Goal: Task Accomplishment & Management: Use online tool/utility

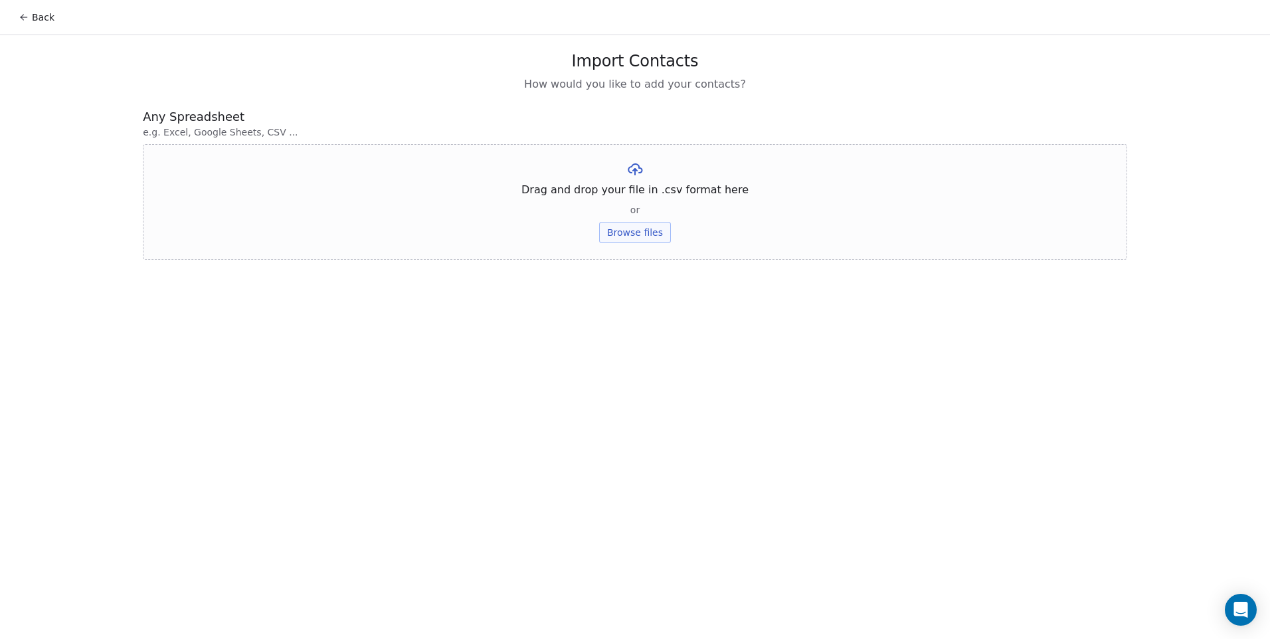
click at [629, 230] on button "Browse files" at bounding box center [635, 232] width 72 height 21
click at [48, 21] on button "Back" at bounding box center [37, 17] width 52 height 24
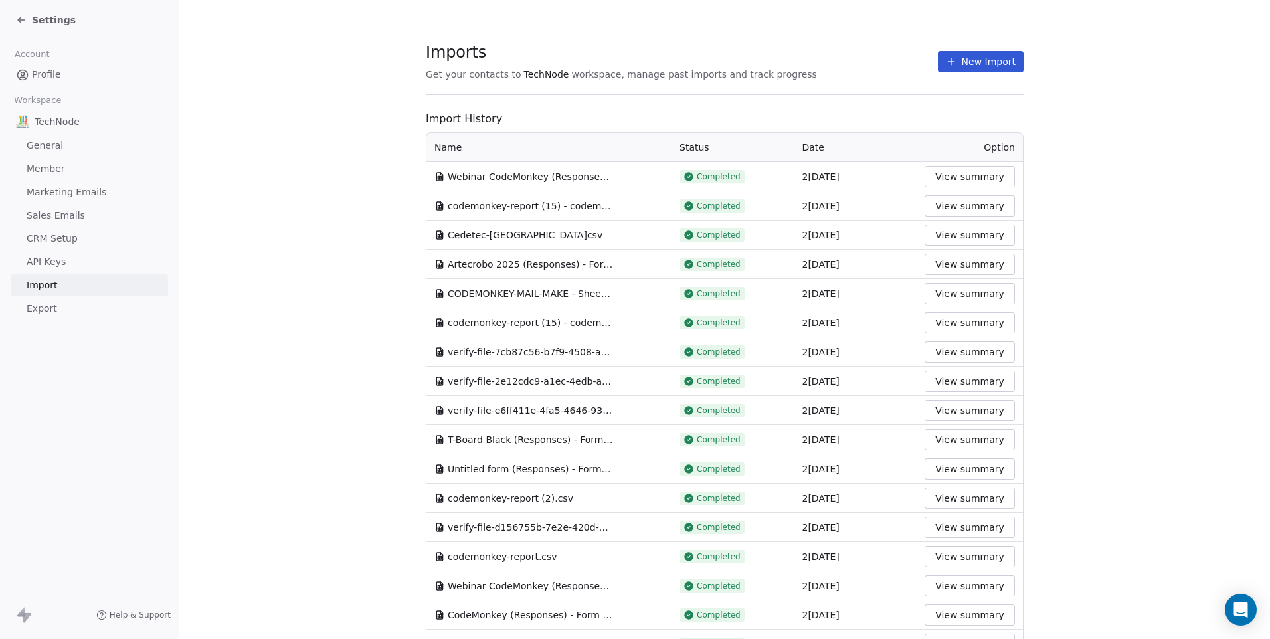
click at [975, 64] on button "New Import" at bounding box center [981, 61] width 86 height 21
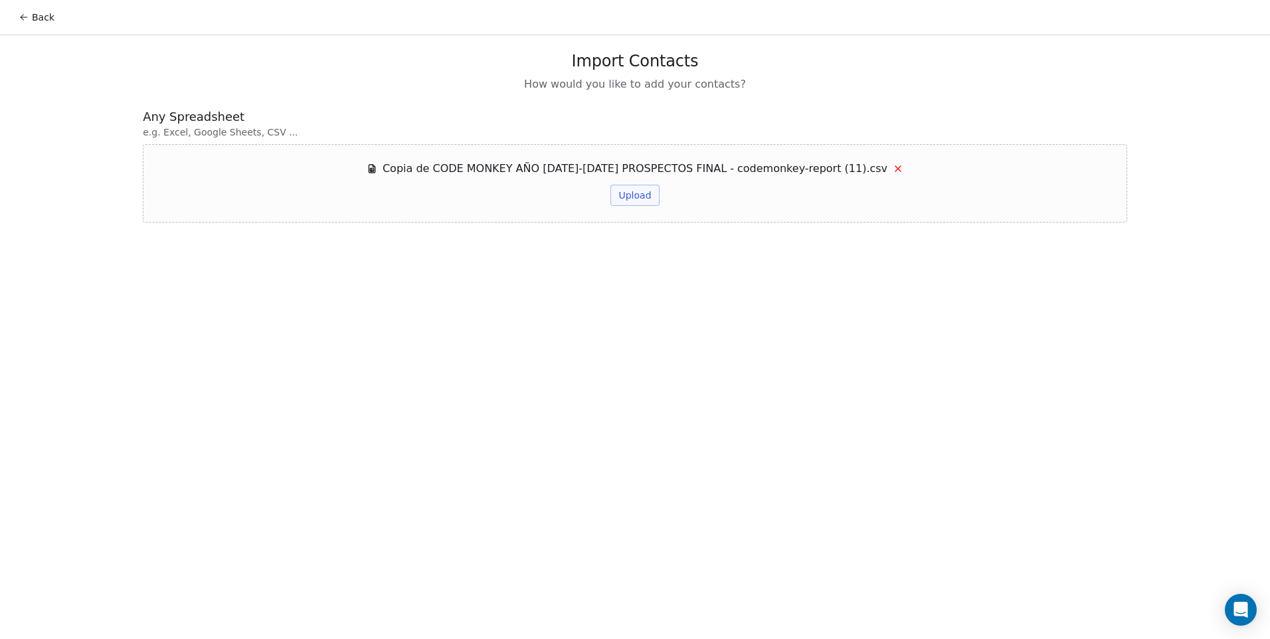
click at [629, 193] on button "Upload" at bounding box center [634, 195] width 48 height 21
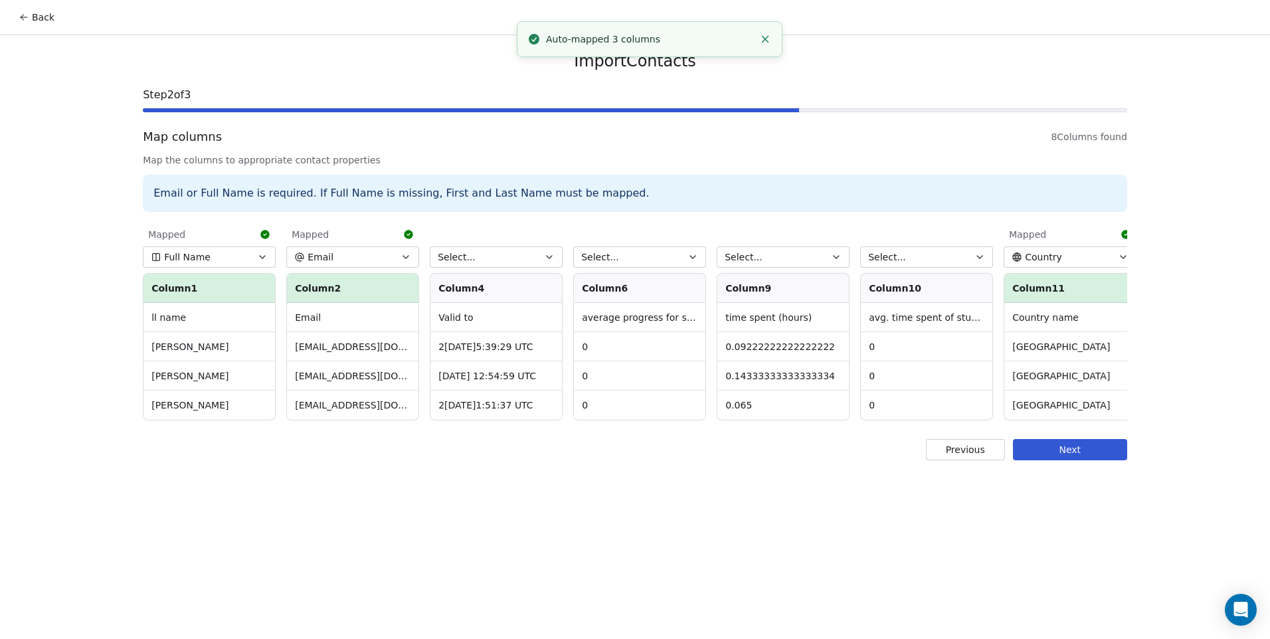
click at [513, 259] on button "Select..." at bounding box center [496, 256] width 133 height 21
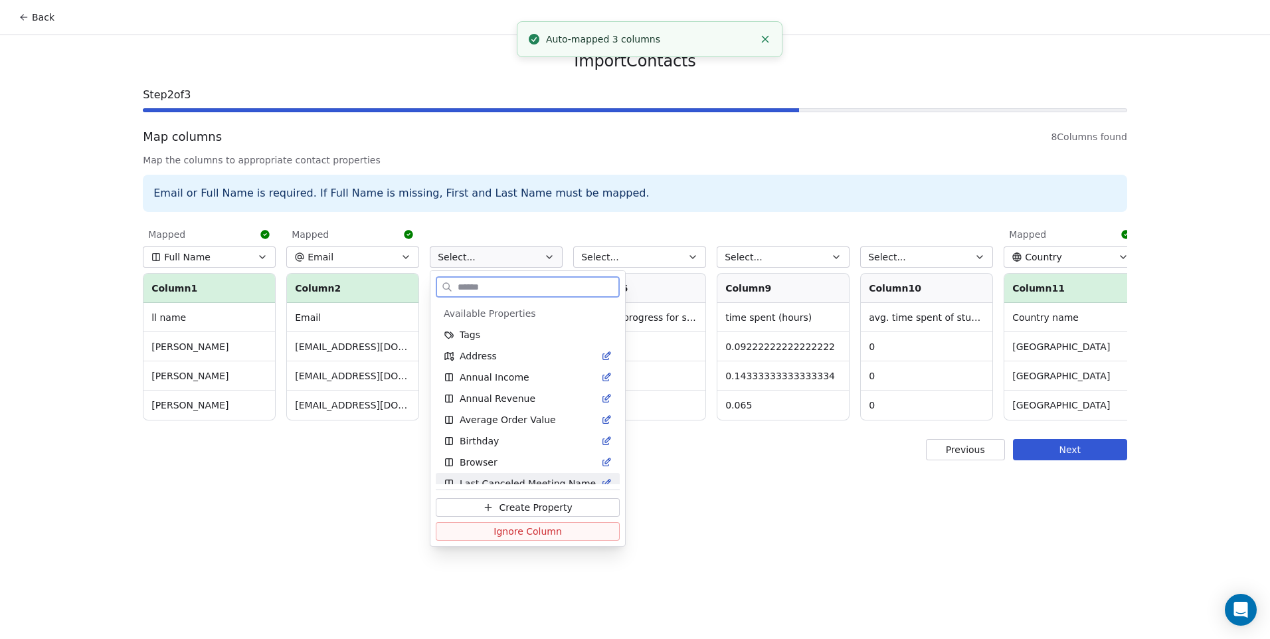
click at [506, 537] on span "Ignore Column" at bounding box center [527, 531] width 68 height 13
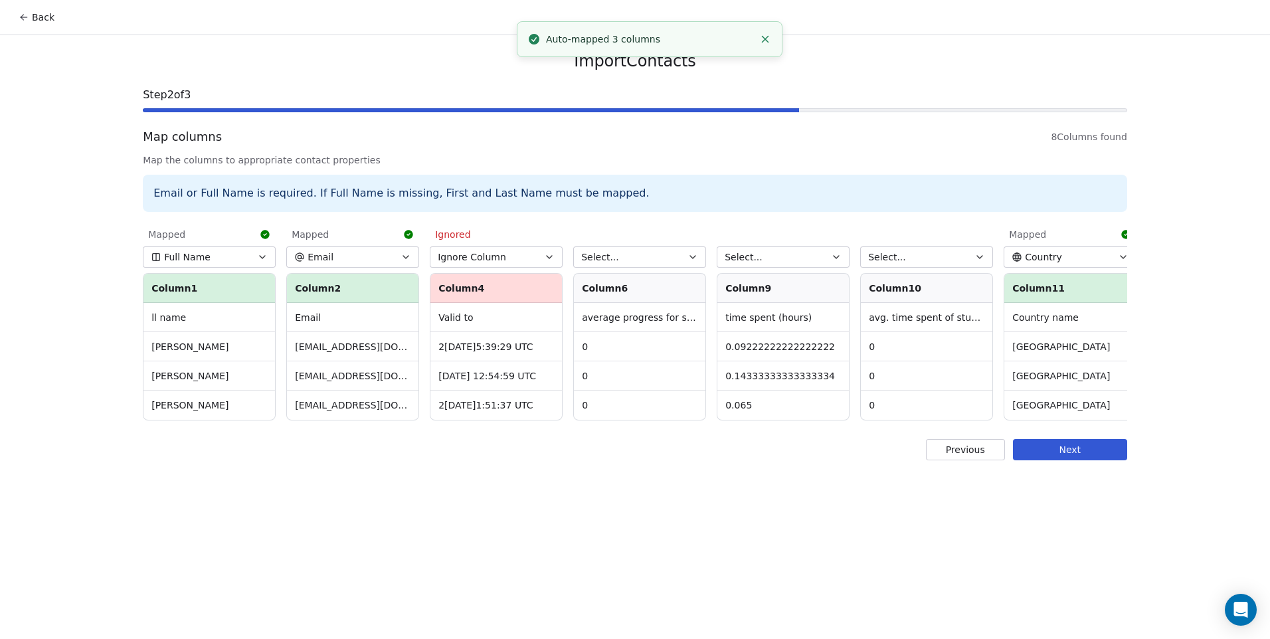
click at [609, 262] on span "Select..." at bounding box center [600, 256] width 38 height 13
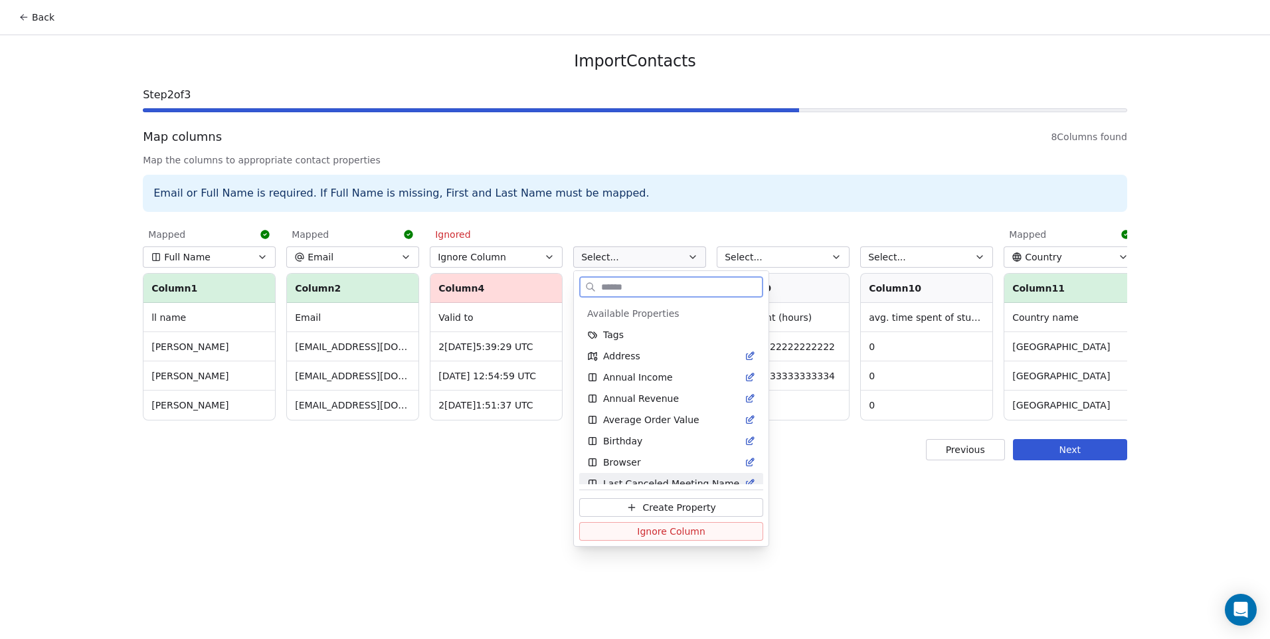
click at [647, 529] on span "Ignore Column" at bounding box center [671, 531] width 68 height 13
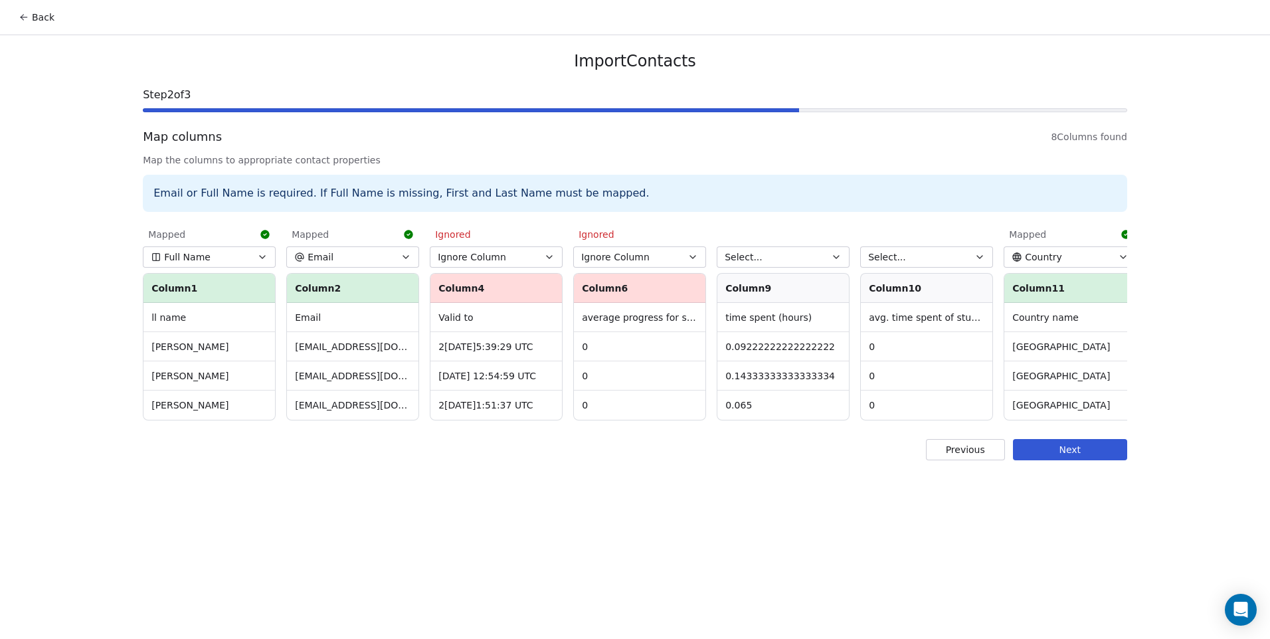
click at [758, 255] on button "Select..." at bounding box center [782, 256] width 133 height 21
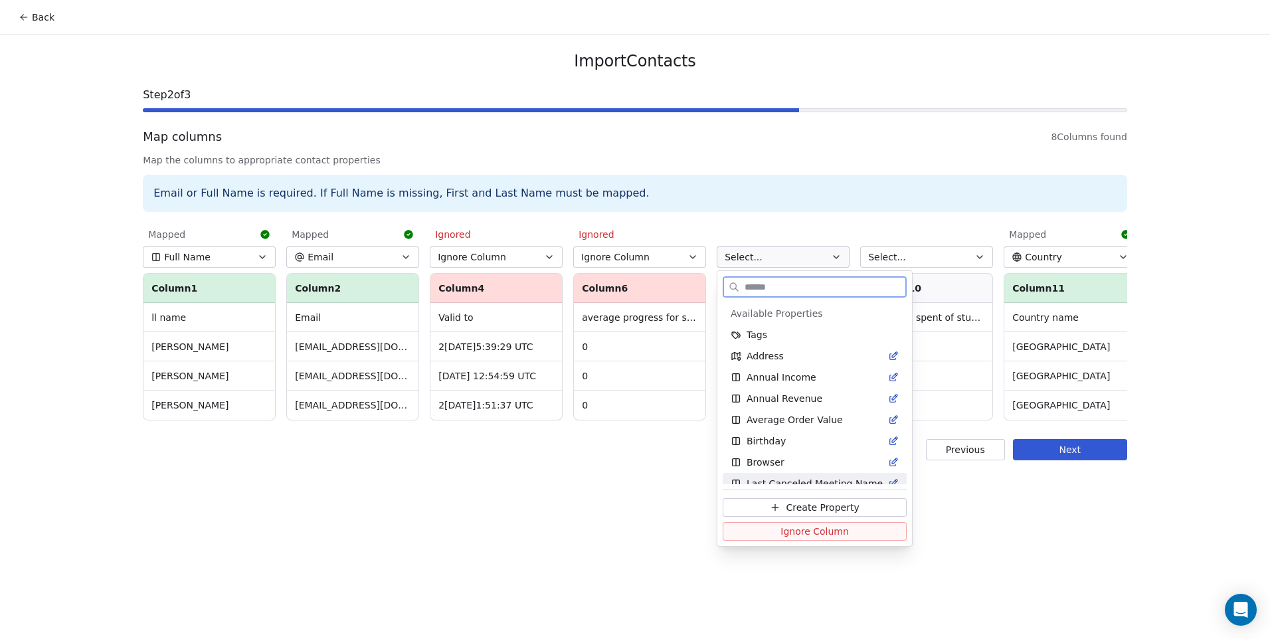
click at [811, 537] on span "Ignore Column" at bounding box center [814, 531] width 68 height 13
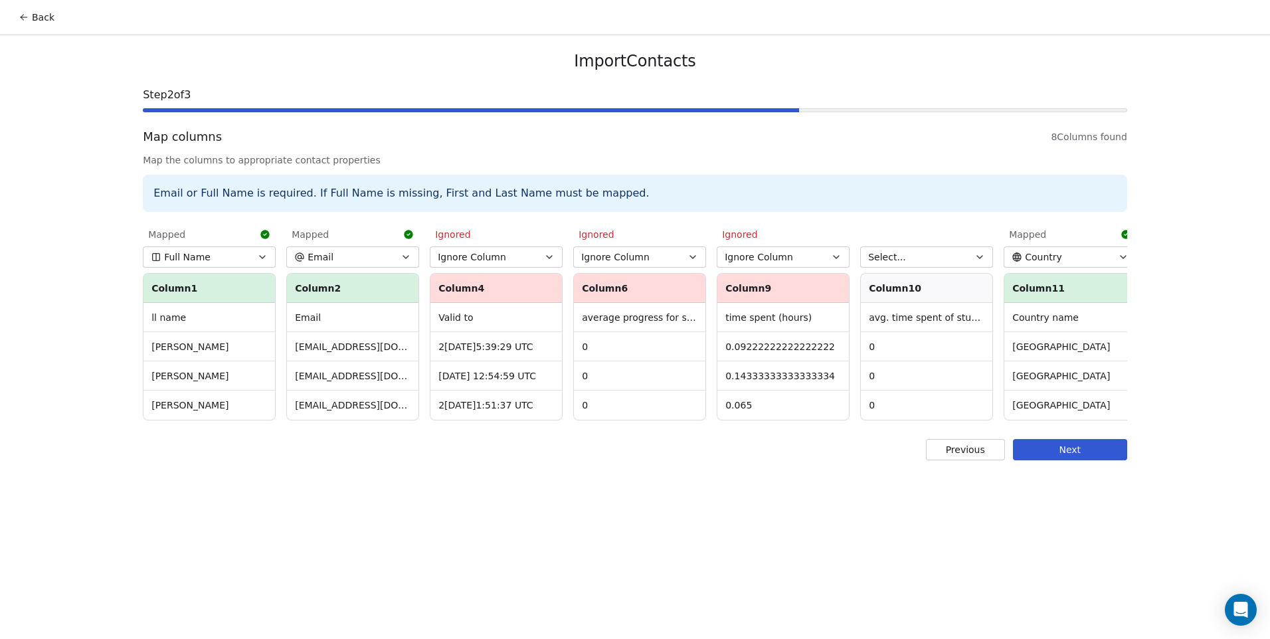
click at [891, 264] on button "Select..." at bounding box center [926, 256] width 133 height 21
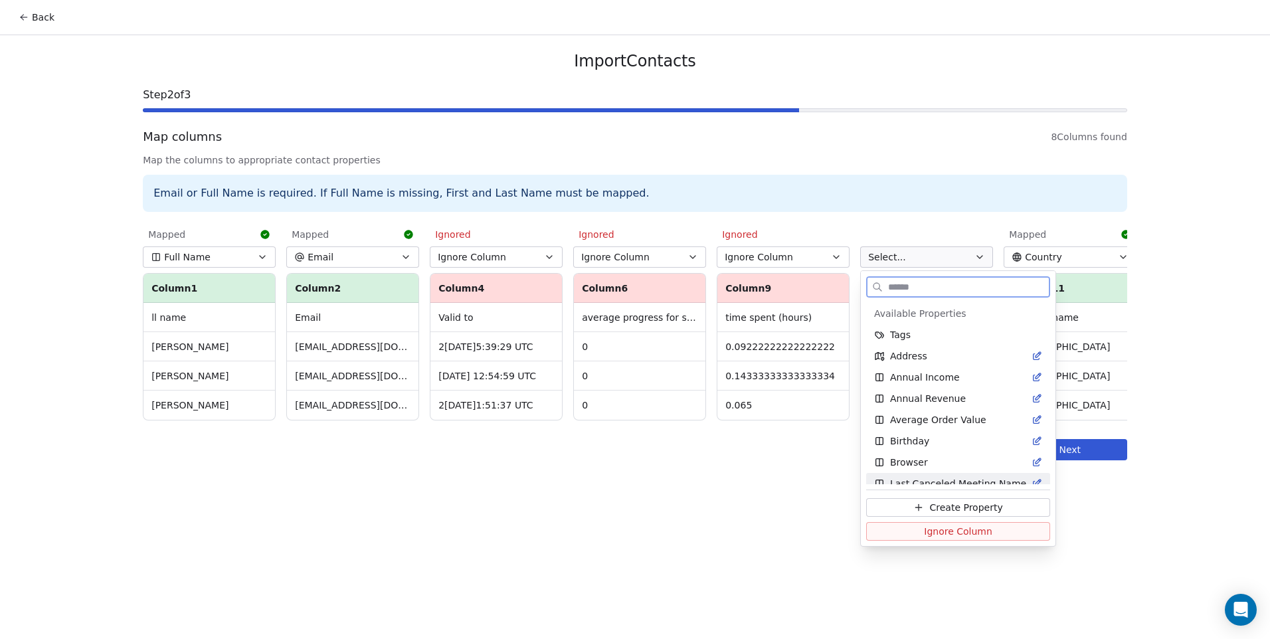
click at [906, 533] on button "Ignore Column" at bounding box center [958, 531] width 184 height 19
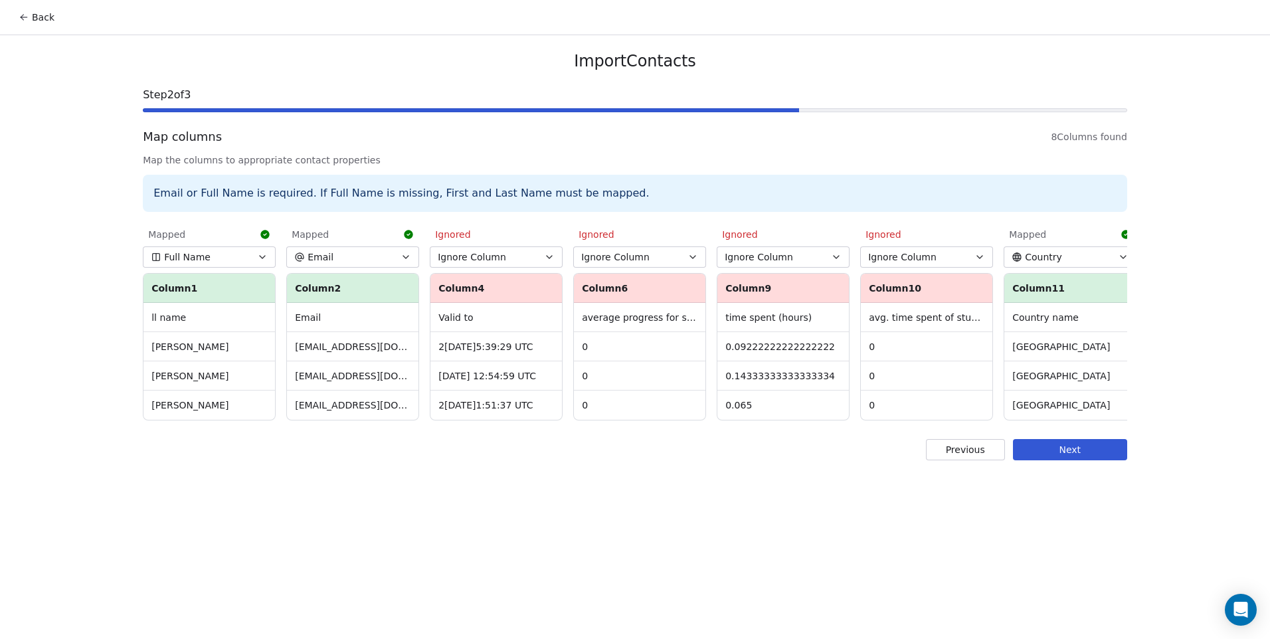
scroll to position [0, 153]
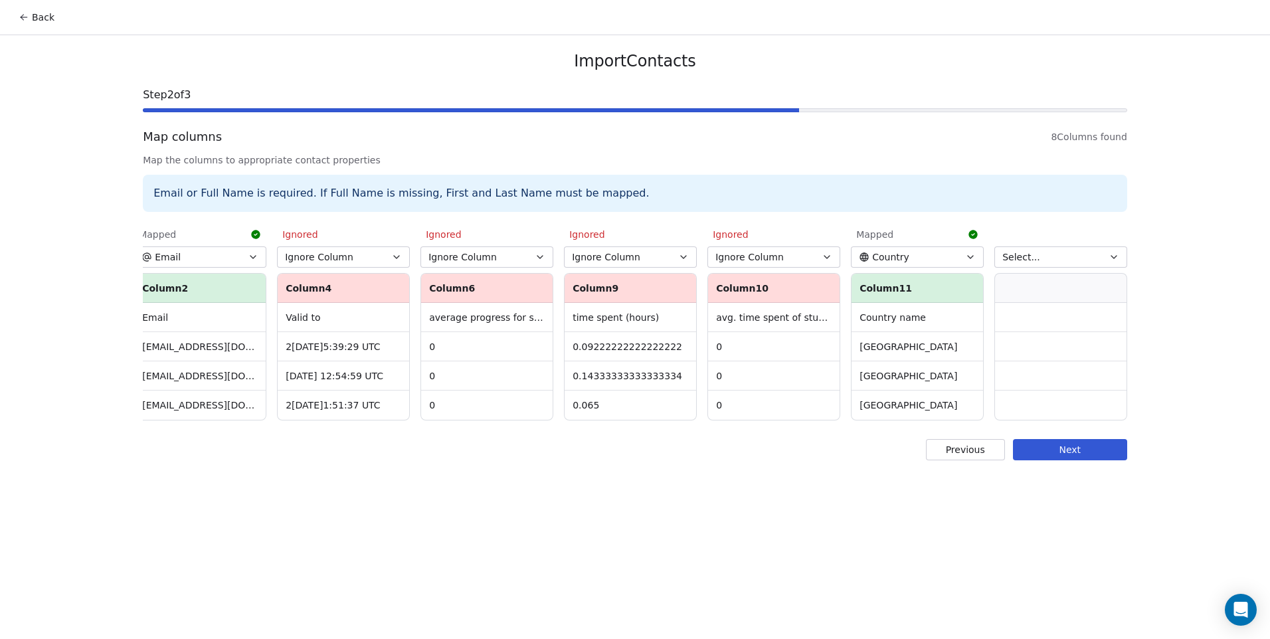
click at [1061, 460] on button "Next" at bounding box center [1070, 449] width 114 height 21
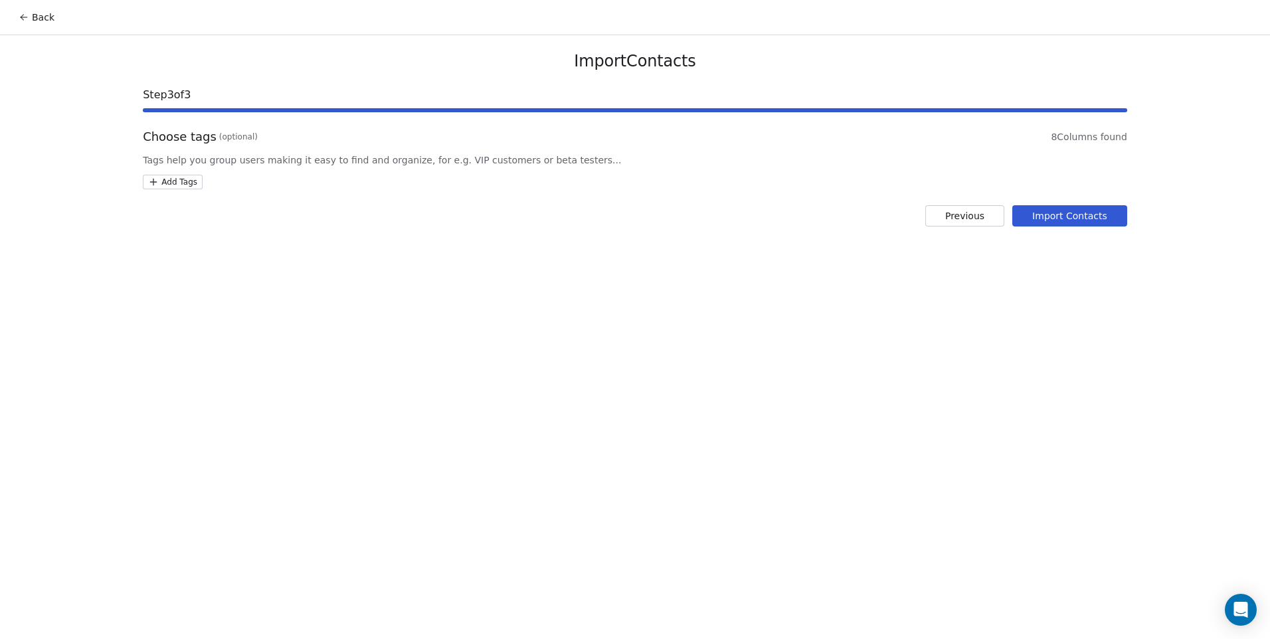
click at [185, 175] on html "Back Import Contacts Step 3 of 3 Choose tags (optional) 8 Columns found Tags he…" at bounding box center [635, 319] width 1270 height 639
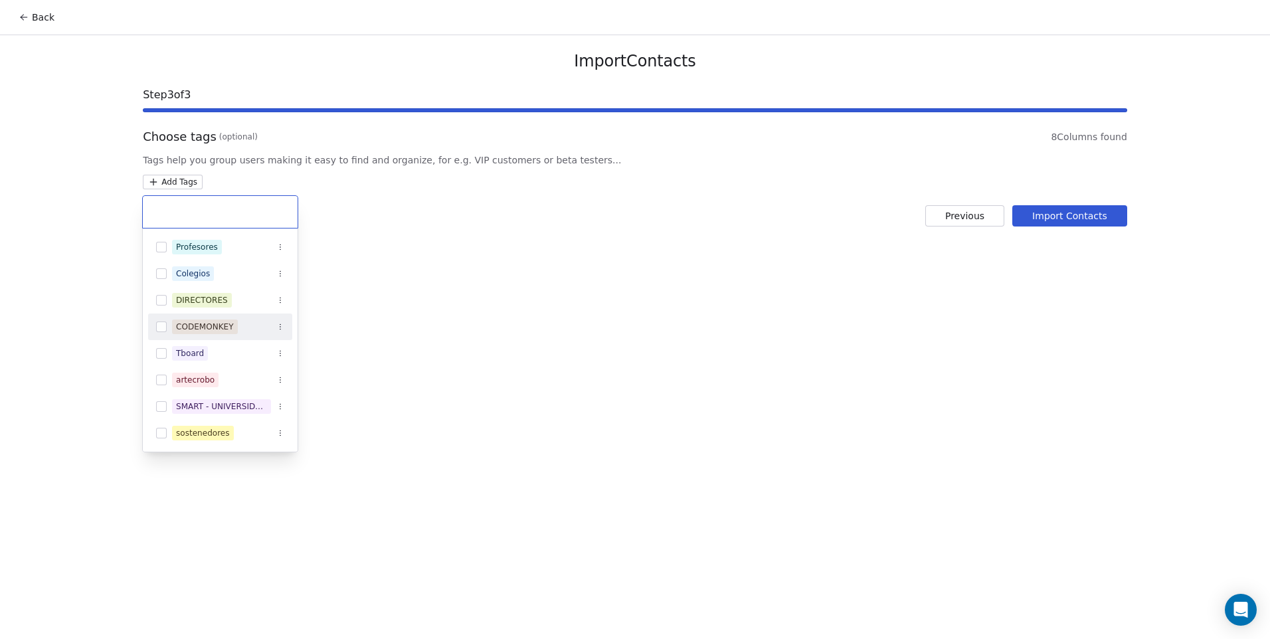
drag, startPoint x: 212, startPoint y: 327, endPoint x: 262, endPoint y: 332, distance: 50.1
click at [212, 327] on div "CODEMONKEY" at bounding box center [205, 327] width 58 height 12
click at [752, 353] on html "Back Import Contacts Step 3 of 3 Choose tags (optional) 8 Columns found Tags he…" at bounding box center [635, 319] width 1270 height 639
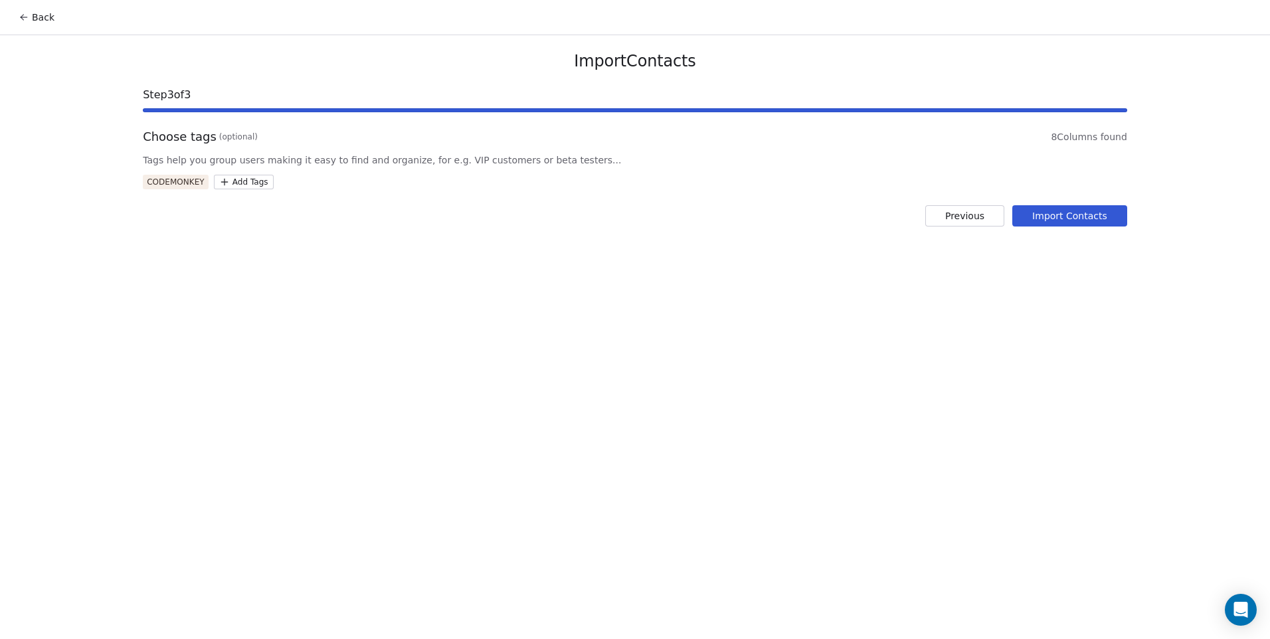
click at [1045, 228] on div "Import Contacts Step 3 of 3 Choose tags (optional) 8 Columns found Tags help yo…" at bounding box center [635, 138] width 1016 height 207
click at [1045, 222] on button "Import Contacts" at bounding box center [1069, 215] width 115 height 21
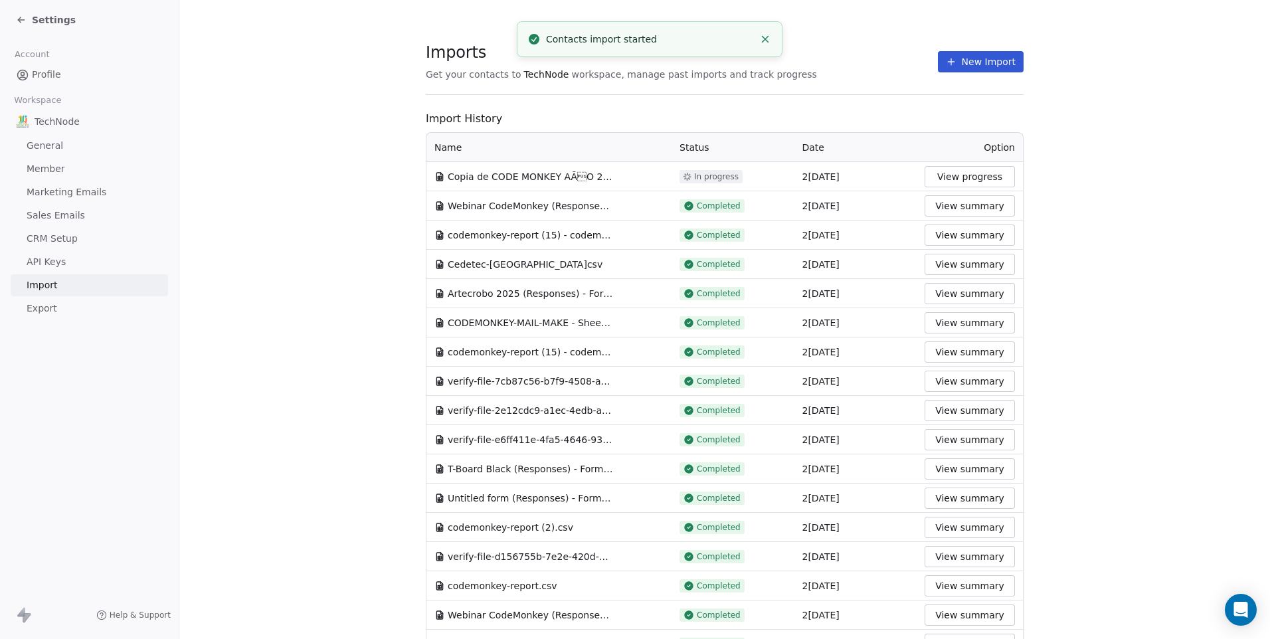
click at [979, 64] on button "New Import" at bounding box center [981, 61] width 86 height 21
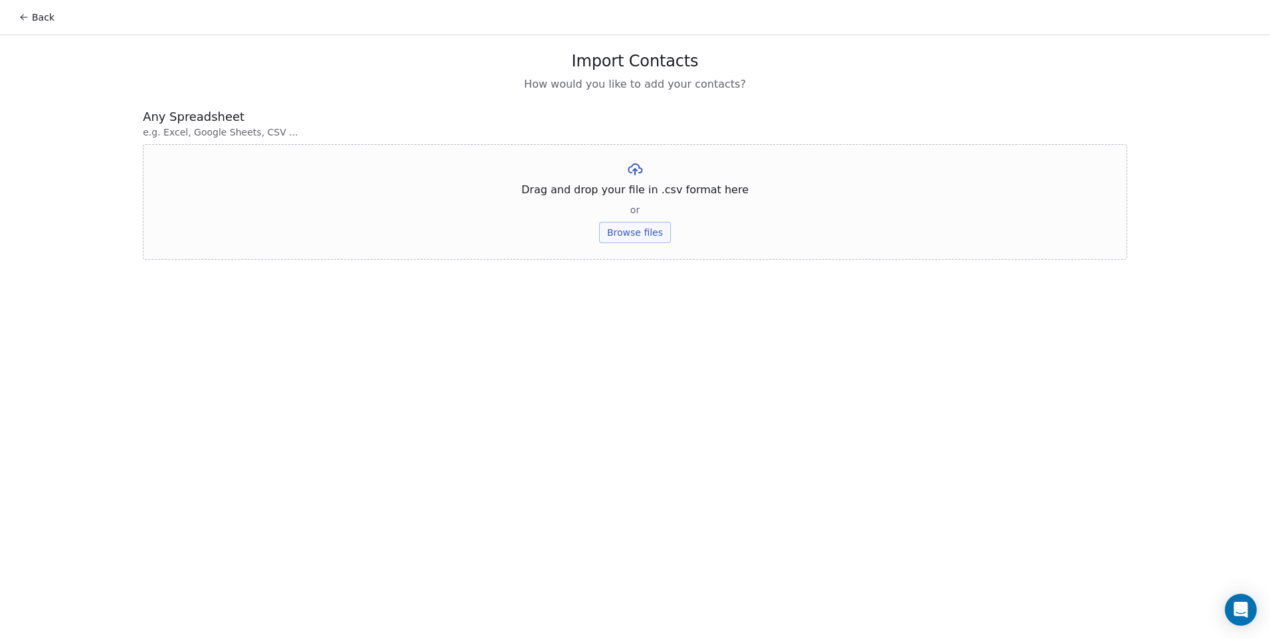
click at [607, 232] on button "Browse files" at bounding box center [635, 232] width 72 height 21
click at [611, 195] on div "Formulario Impulsa 1 Code Monkey - Hoja1.csv Upload" at bounding box center [635, 183] width 282 height 45
click at [633, 200] on button "Upload" at bounding box center [634, 195] width 48 height 21
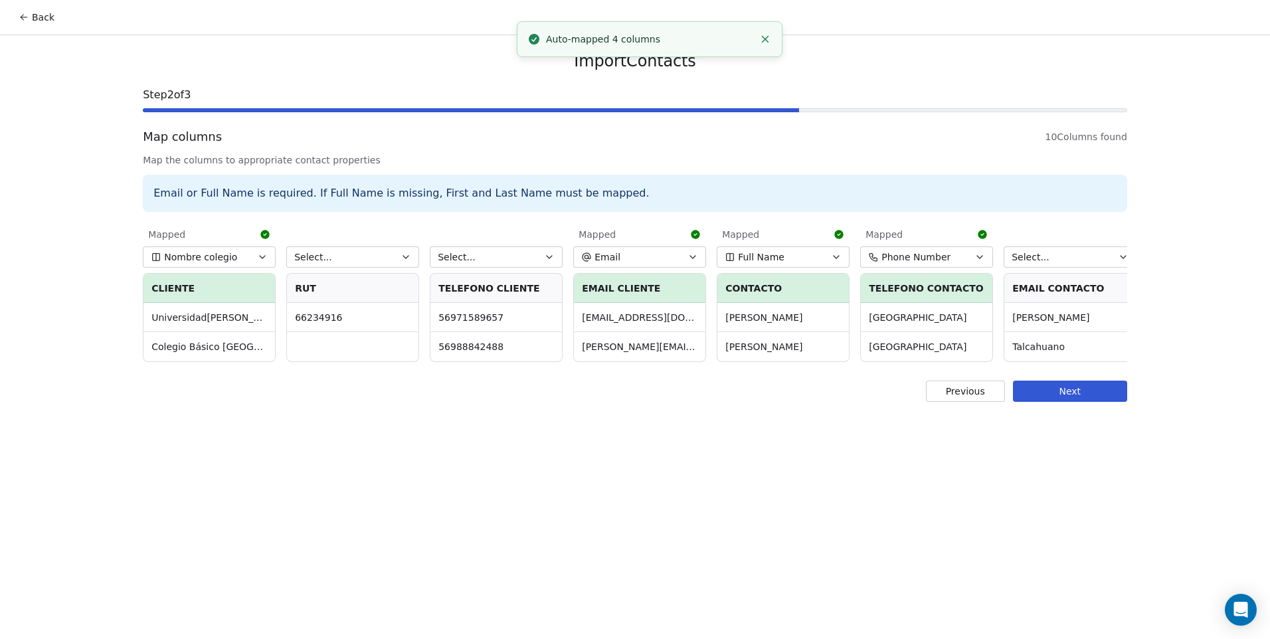
click at [359, 255] on button "Select..." at bounding box center [352, 256] width 133 height 21
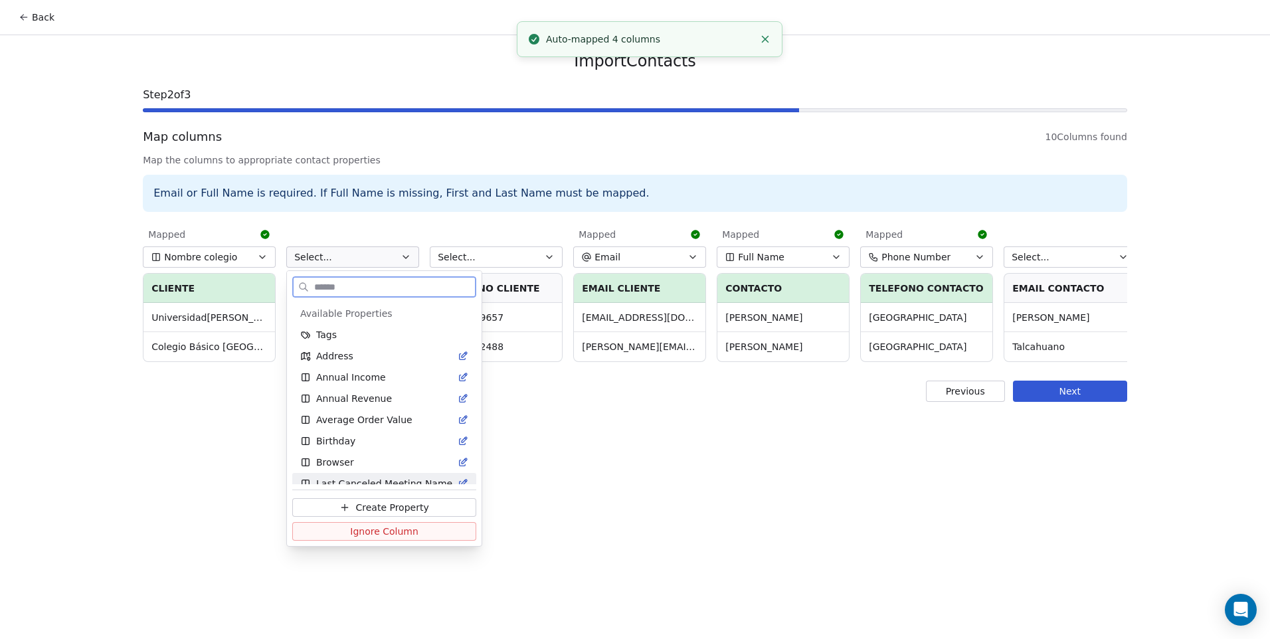
click at [356, 537] on span "Ignore Column" at bounding box center [384, 531] width 68 height 13
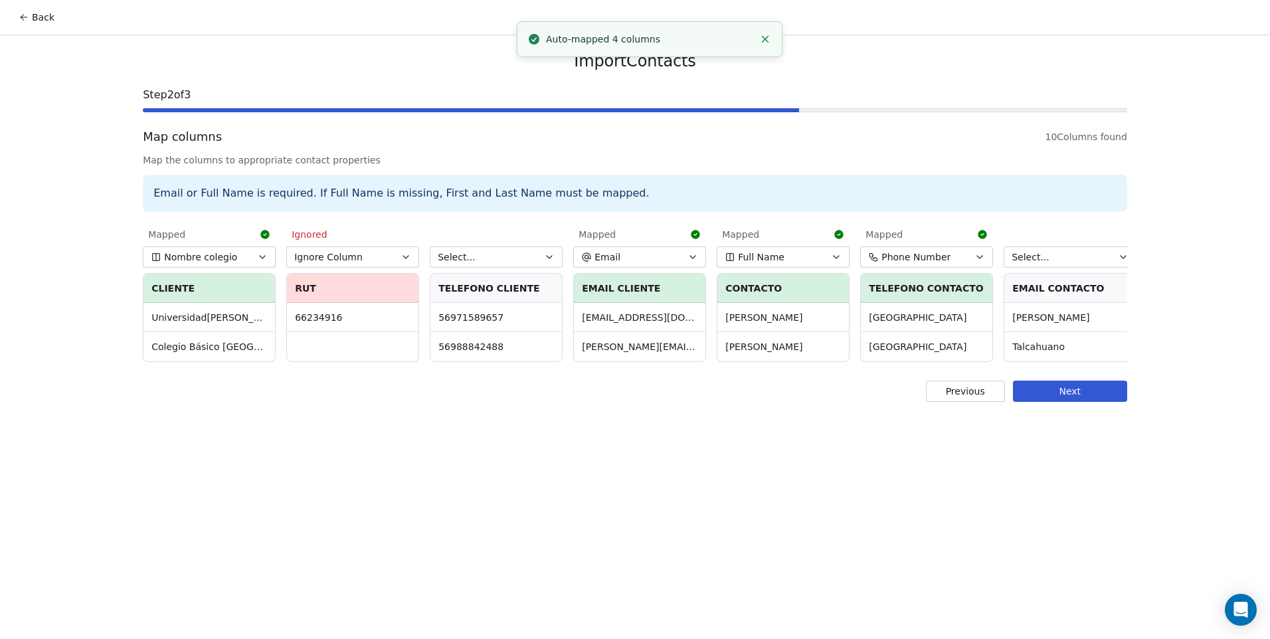
click at [476, 245] on div "Select... TELEFONO CLIENTE [PHONE_NUMBER] 56988842488" at bounding box center [496, 291] width 133 height 139
click at [472, 260] on button "Select..." at bounding box center [496, 256] width 133 height 21
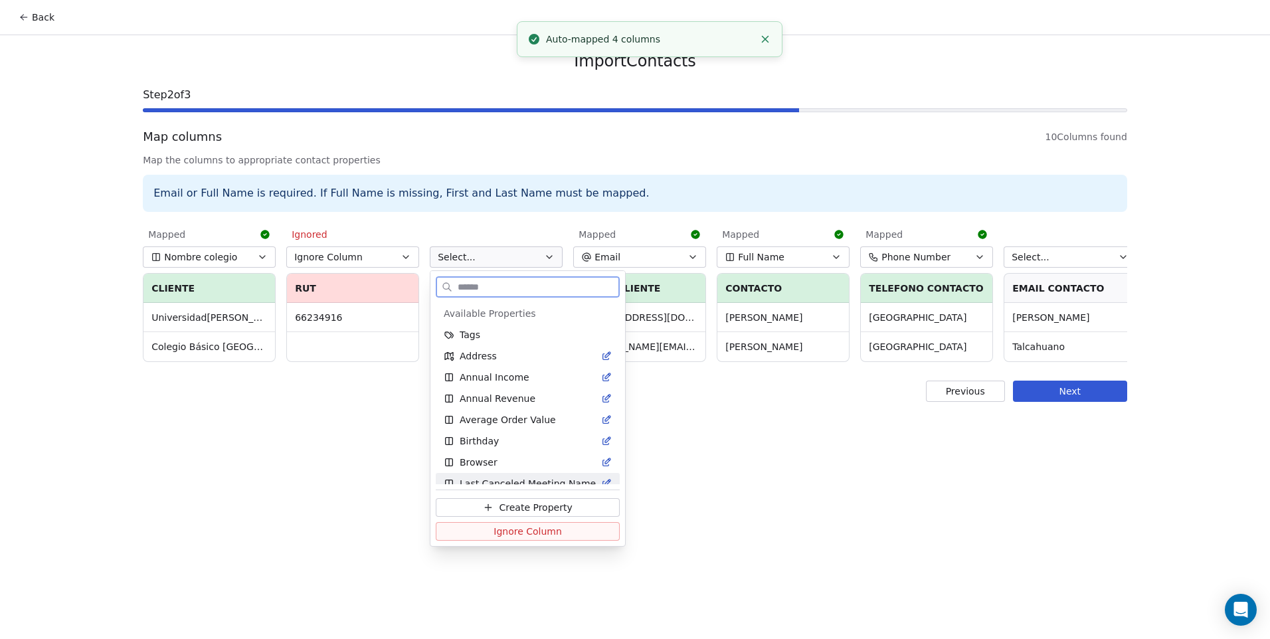
click at [537, 530] on span "Ignore Column" at bounding box center [527, 531] width 68 height 13
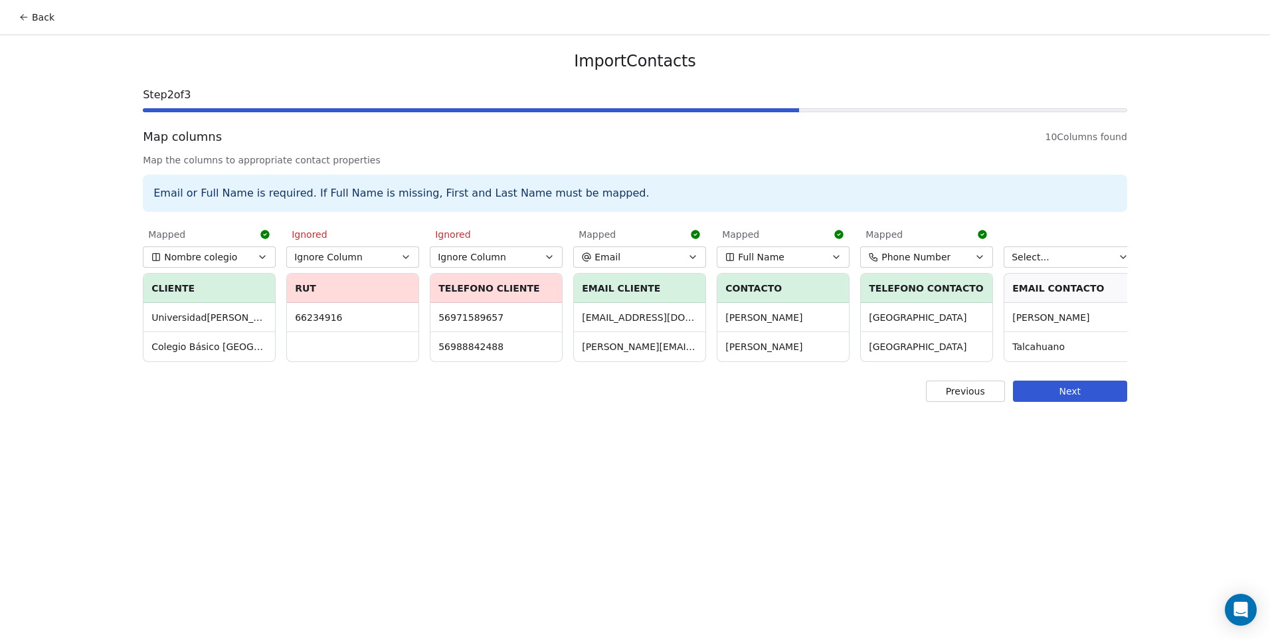
click at [334, 260] on span "Ignore Column" at bounding box center [328, 256] width 68 height 13
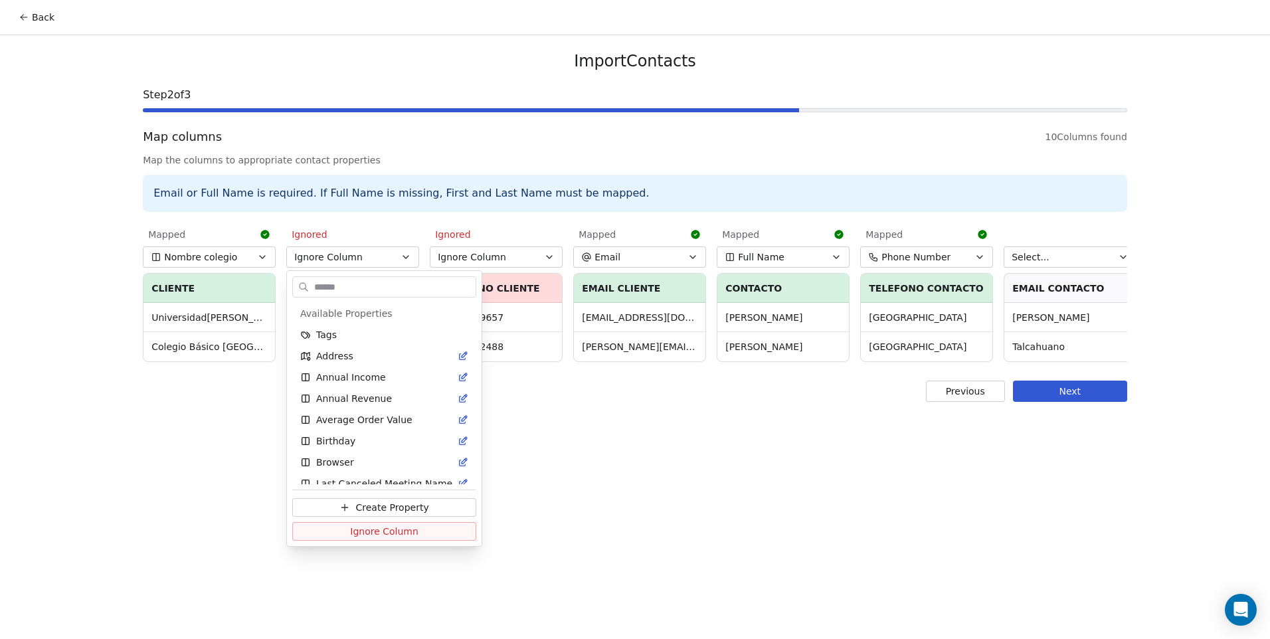
click at [334, 260] on html "Back Import Contacts Step 2 of 3 Map columns 10 Columns found Map the columns t…" at bounding box center [635, 319] width 1270 height 639
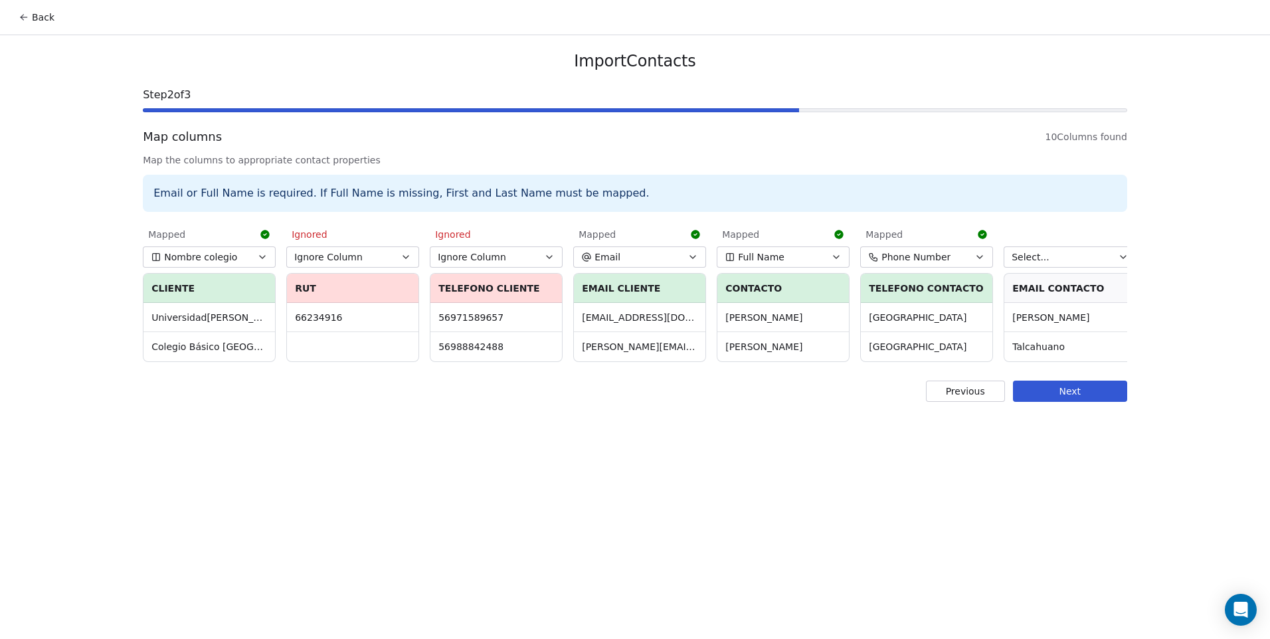
click at [1035, 252] on span "Select..." at bounding box center [1030, 256] width 38 height 13
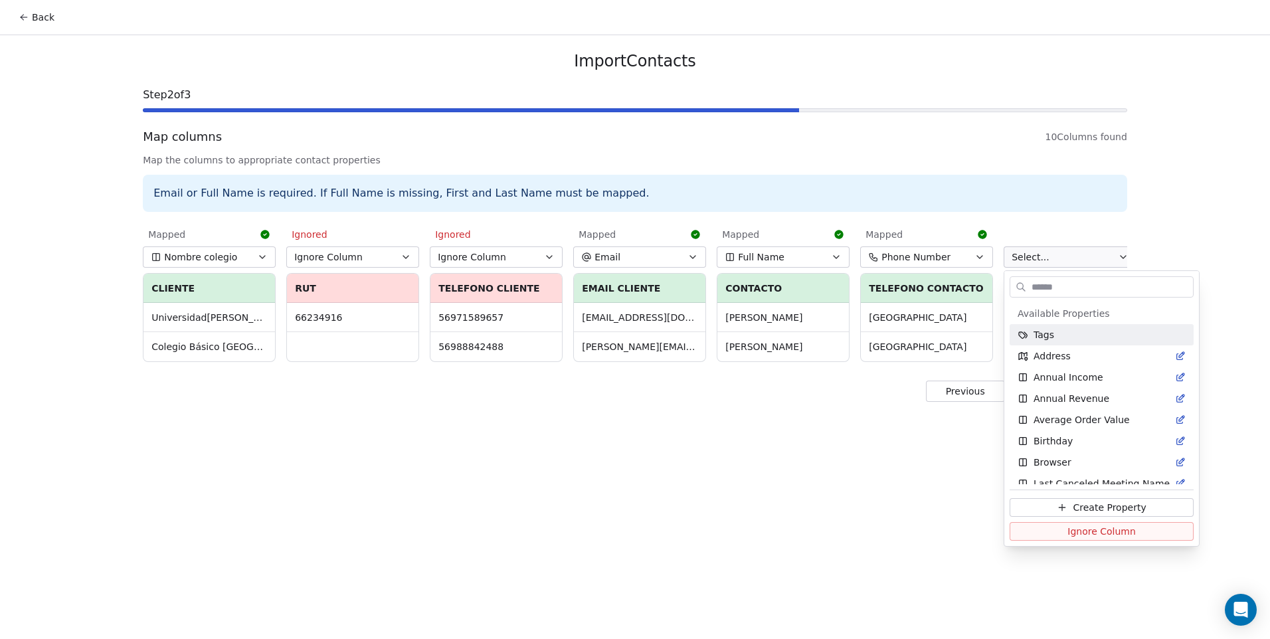
click at [1077, 259] on html "Back Import Contacts Step 2 of 3 Map columns 10 Columns found Map the columns t…" at bounding box center [635, 319] width 1270 height 639
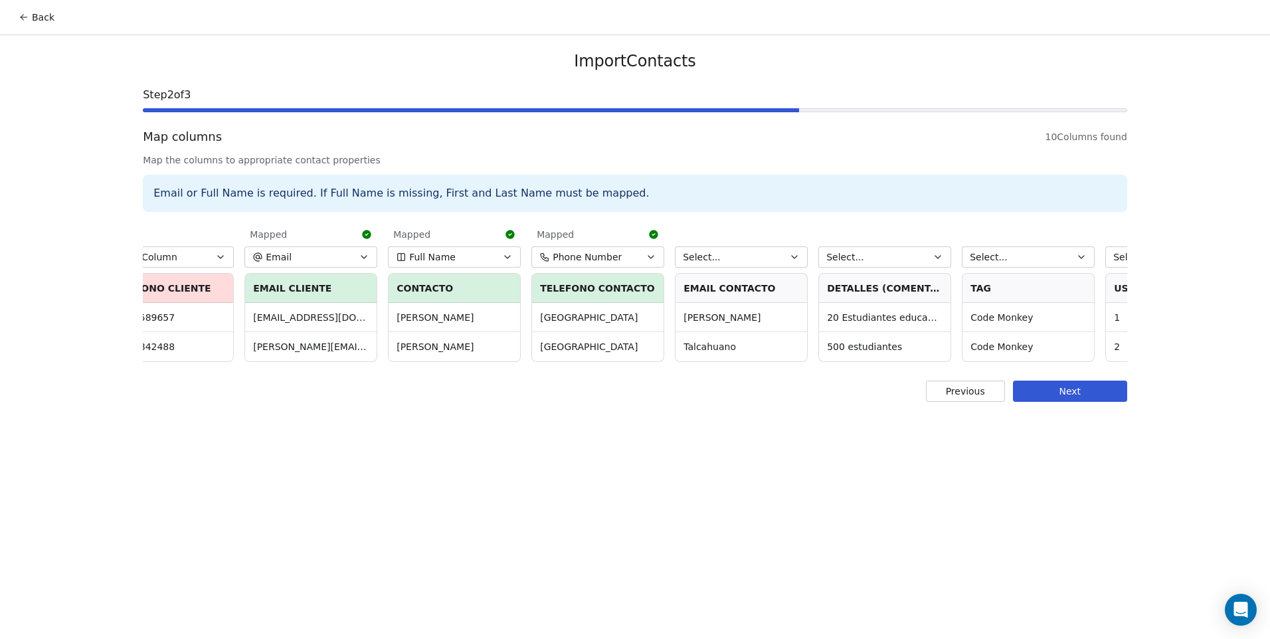
scroll to position [0, 440]
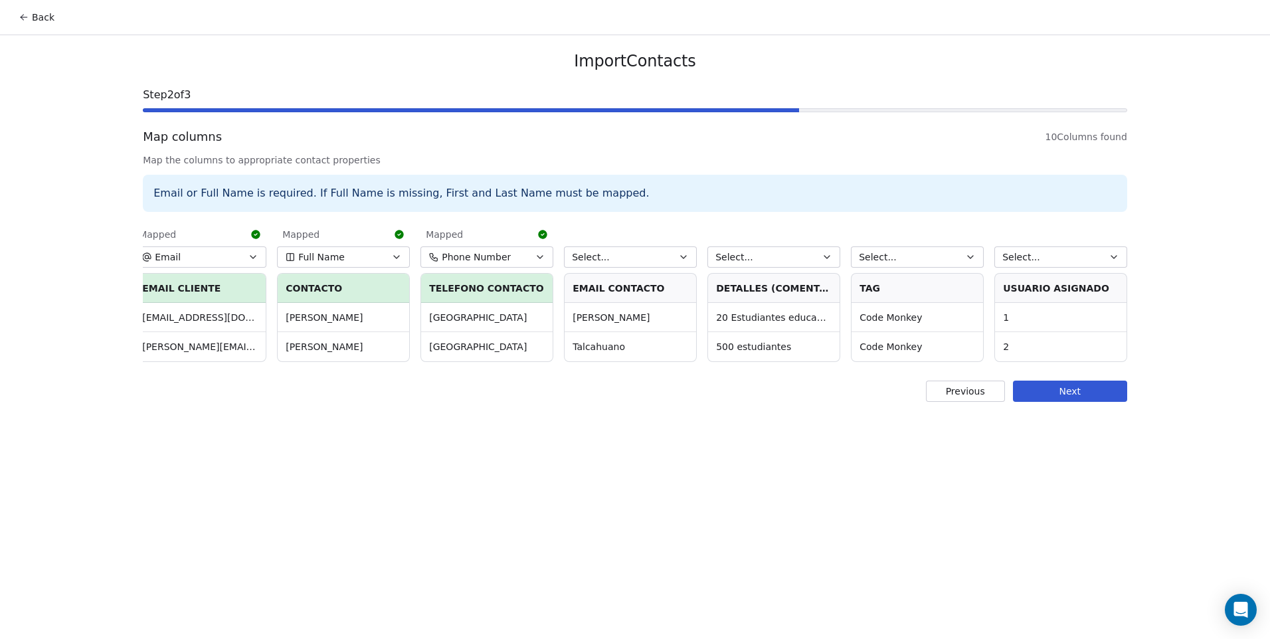
click at [654, 258] on button "Select..." at bounding box center [630, 256] width 133 height 21
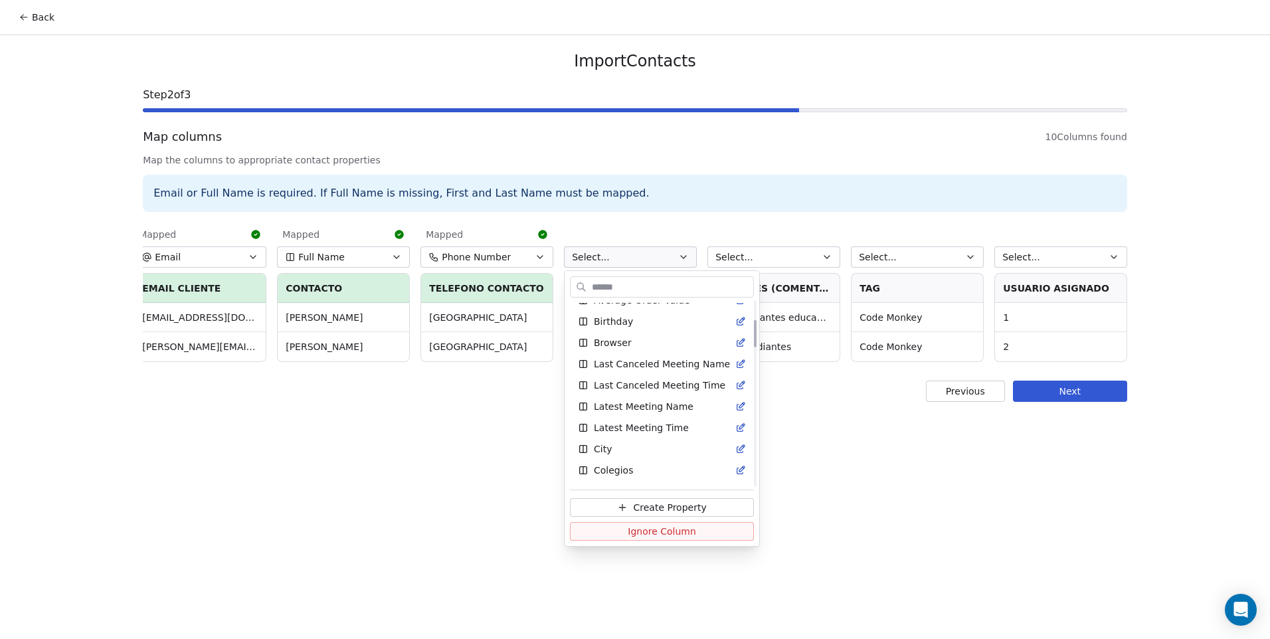
scroll to position [133, 0]
click at [648, 434] on div "City" at bounding box center [662, 435] width 168 height 13
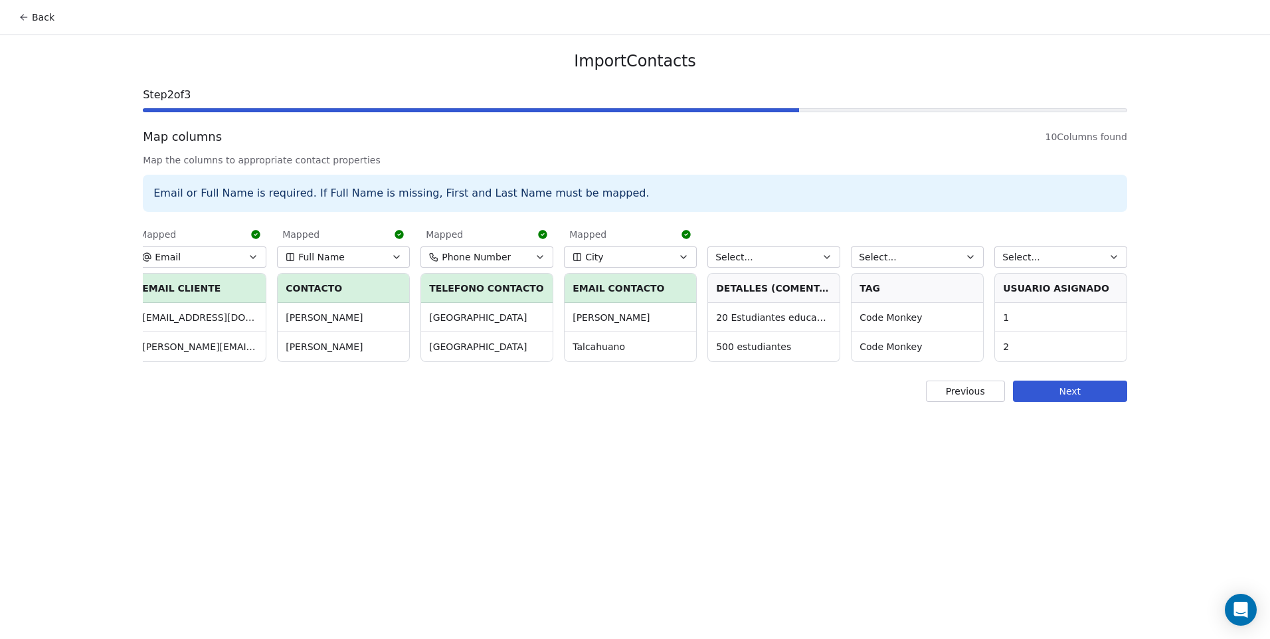
click at [795, 255] on button "Select..." at bounding box center [773, 256] width 133 height 21
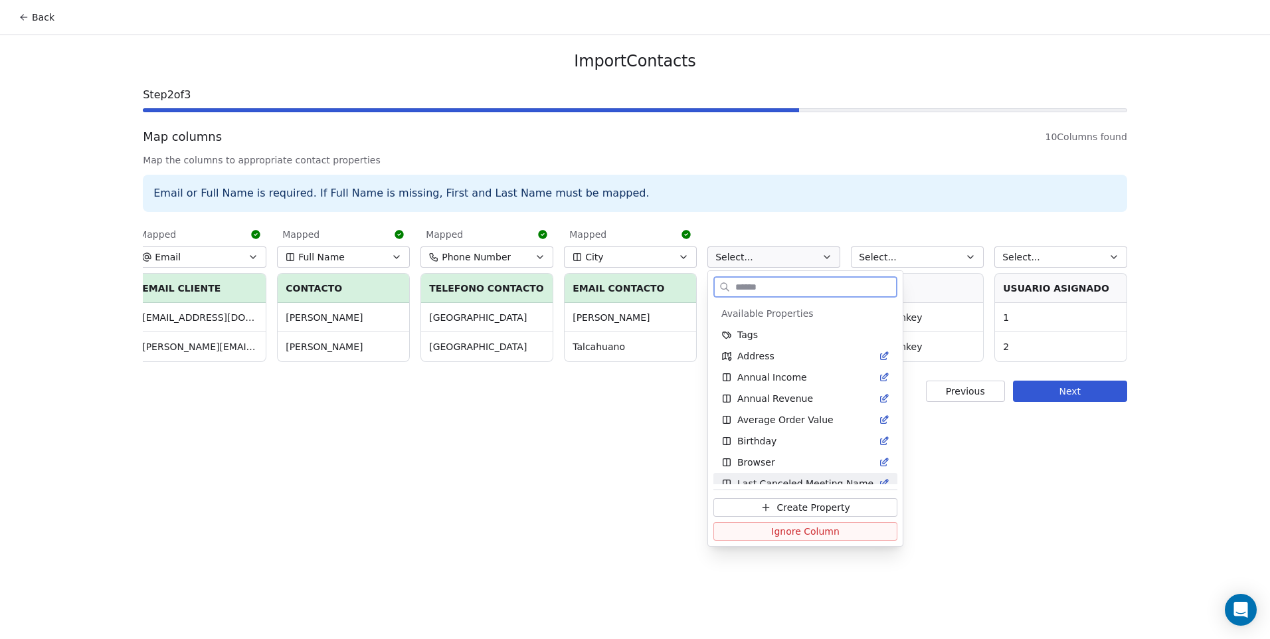
drag, startPoint x: 810, startPoint y: 540, endPoint x: 813, endPoint y: 533, distance: 8.0
click at [811, 540] on button "Ignore Column" at bounding box center [805, 531] width 184 height 19
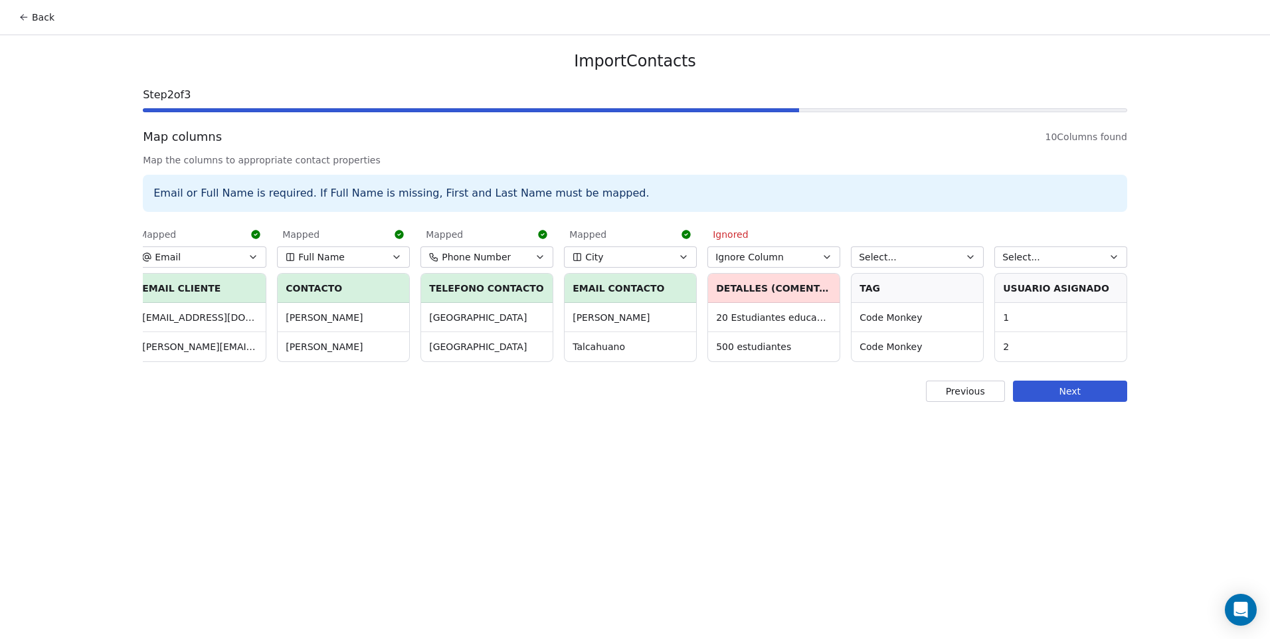
click at [917, 254] on button "Select..." at bounding box center [917, 256] width 133 height 21
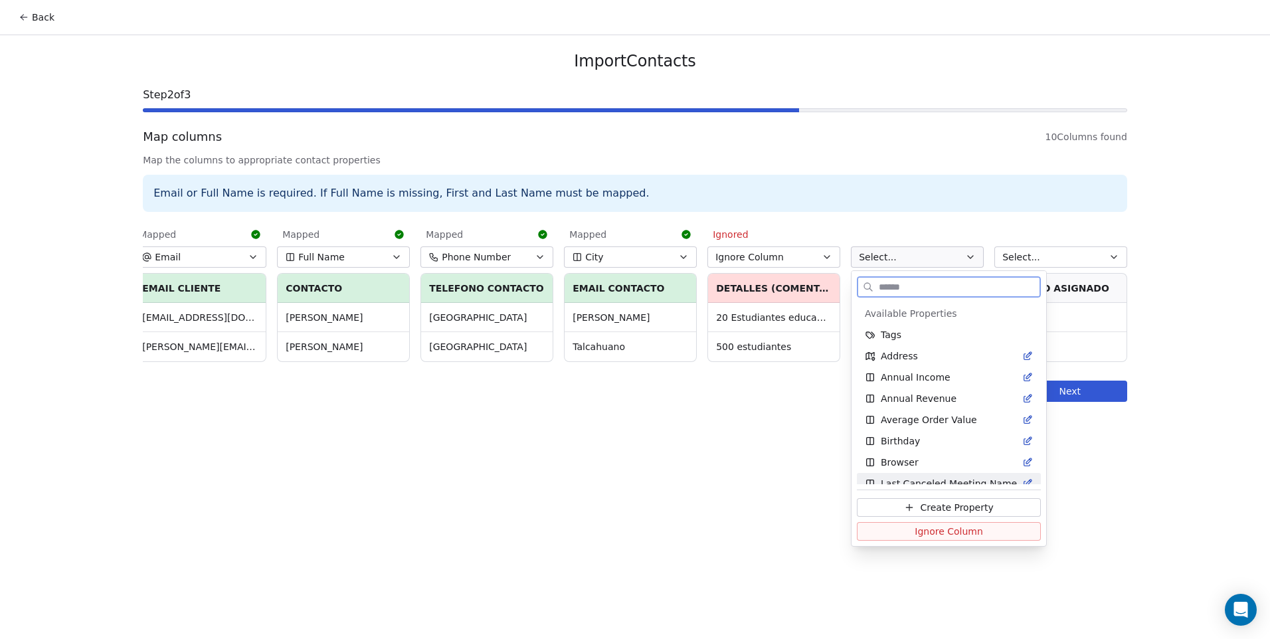
click at [937, 534] on span "Ignore Column" at bounding box center [948, 531] width 68 height 13
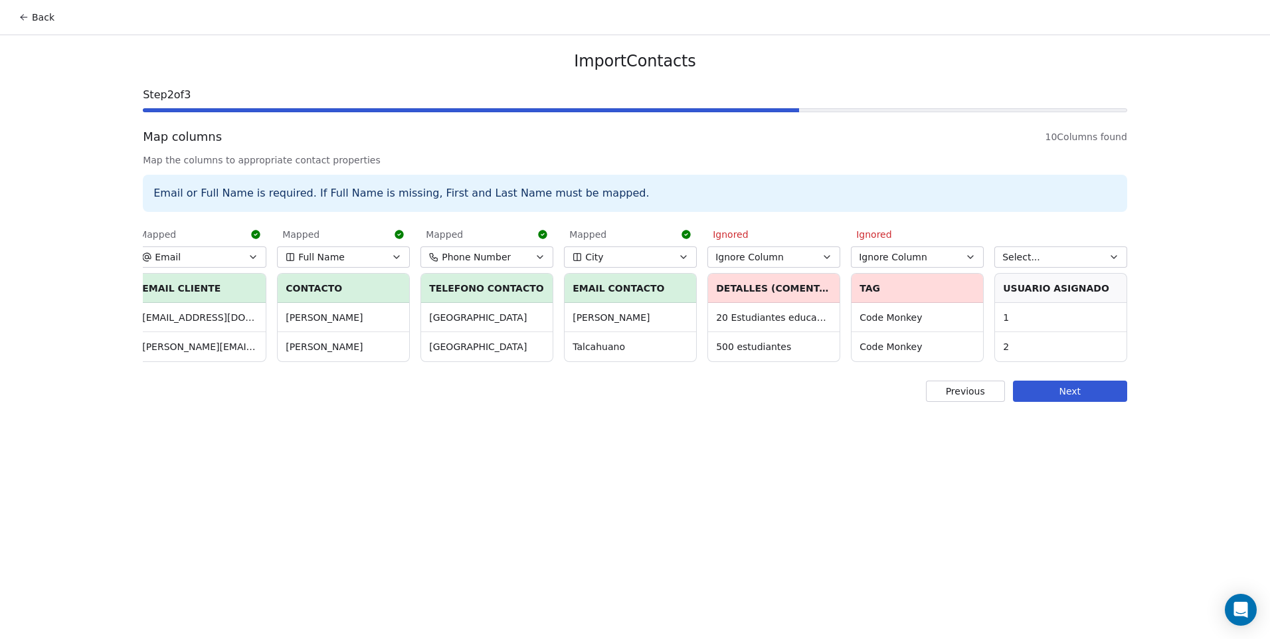
click at [1062, 253] on button "Select..." at bounding box center [1060, 256] width 133 height 21
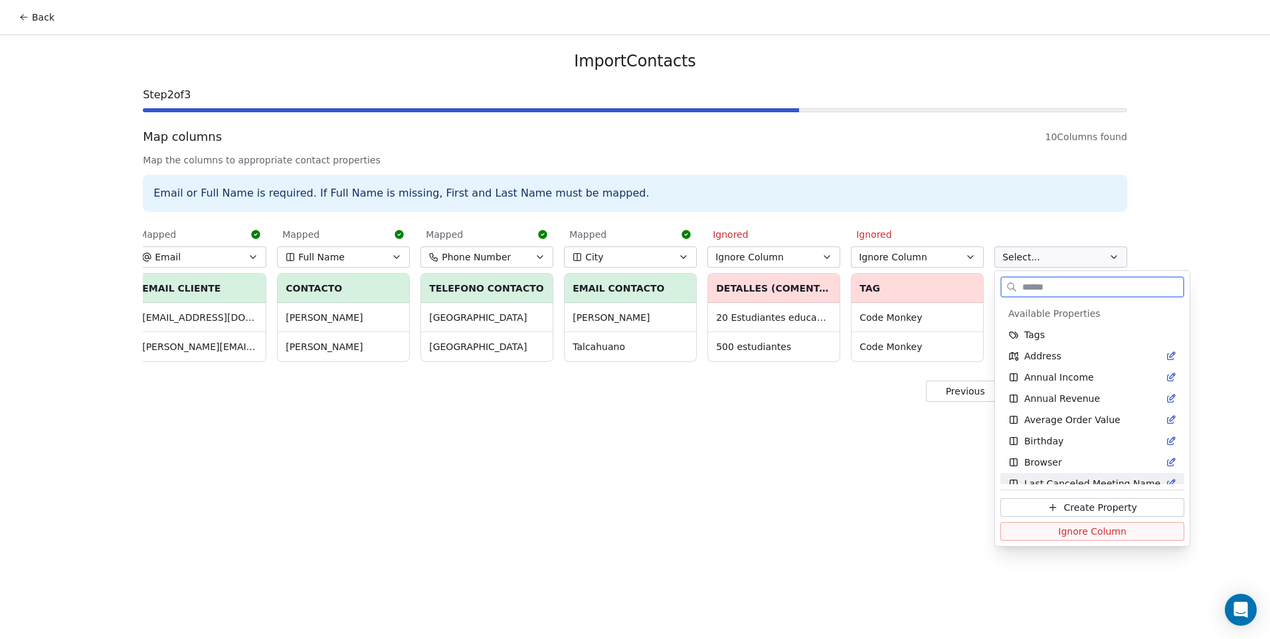
drag, startPoint x: 1064, startPoint y: 531, endPoint x: 1058, endPoint y: 523, distance: 9.4
click at [1065, 531] on span "Ignore Column" at bounding box center [1092, 531] width 68 height 13
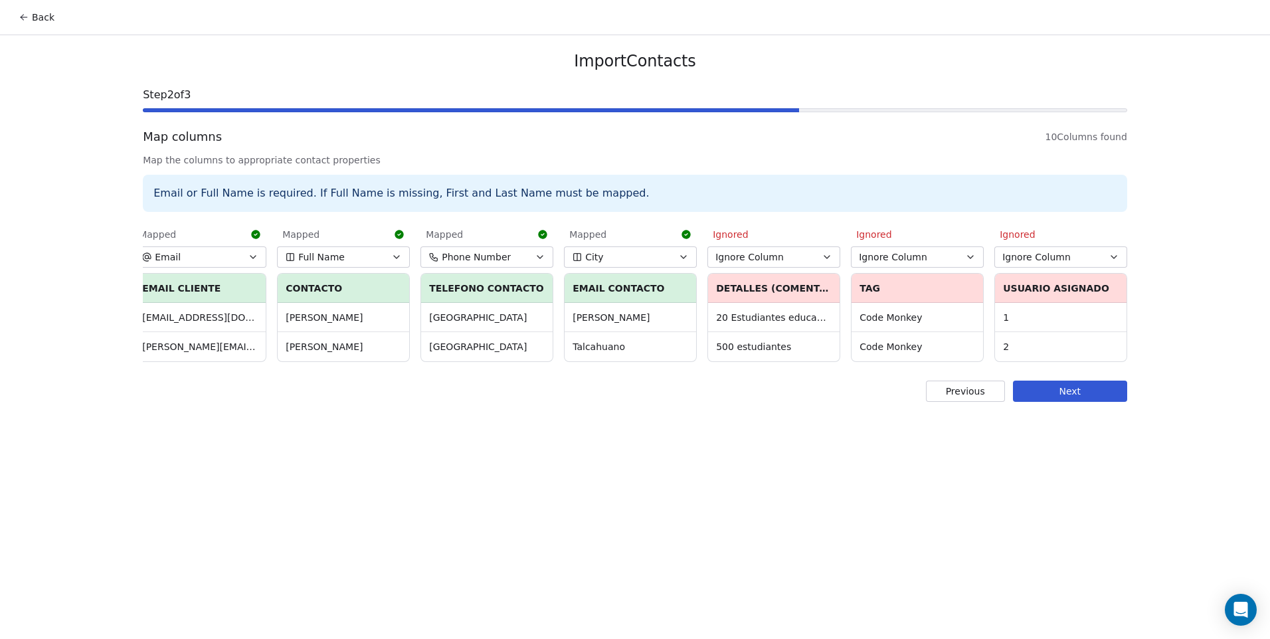
click at [1045, 402] on button "Next" at bounding box center [1070, 390] width 114 height 21
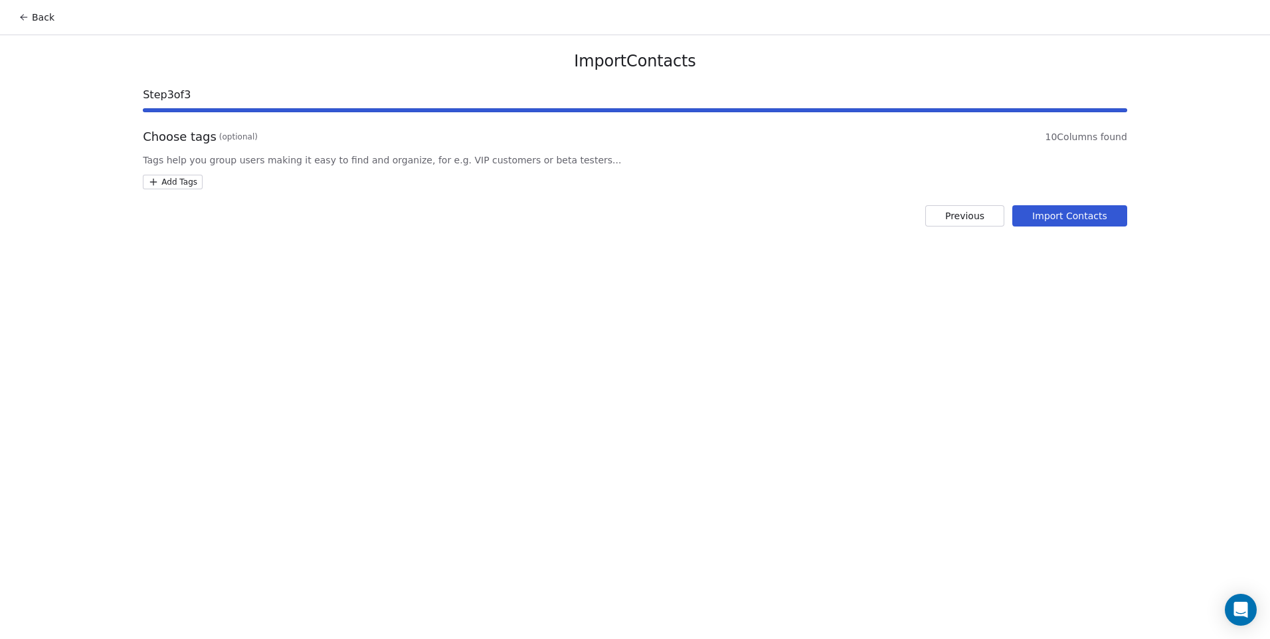
click at [162, 179] on html "Back Import Contacts Step 3 of 3 Choose tags (optional) 10 Columns found Tags h…" at bounding box center [635, 319] width 1270 height 639
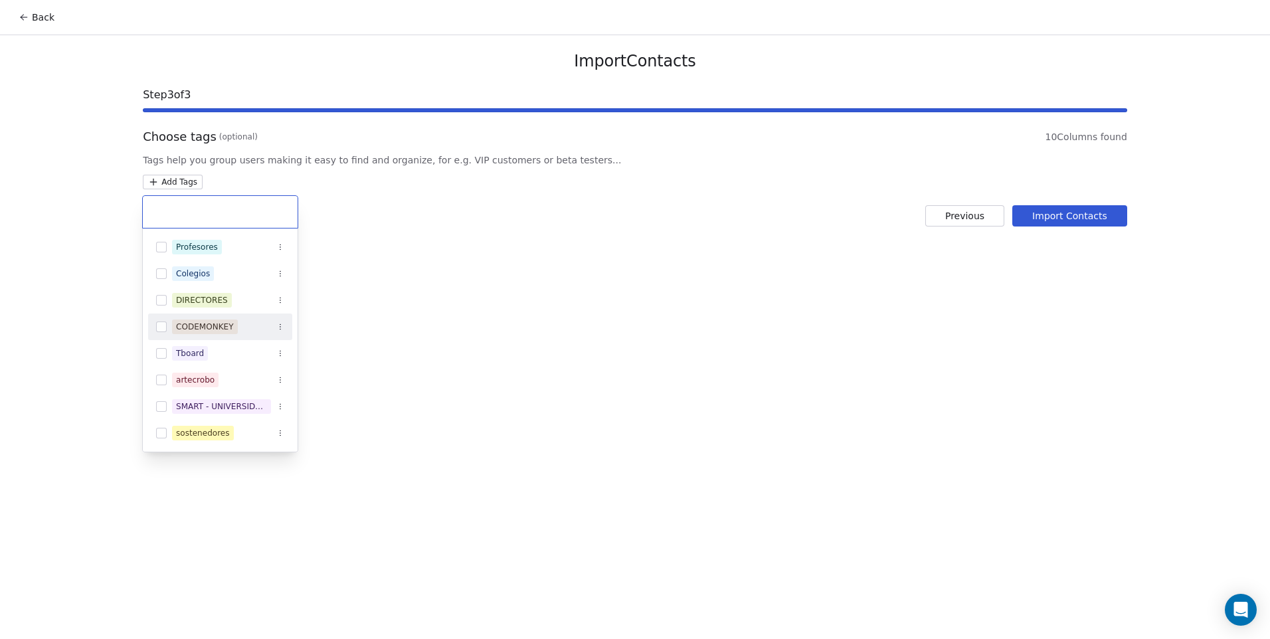
click at [229, 331] on div "CODEMONKEY" at bounding box center [205, 327] width 58 height 12
click at [643, 335] on html "Back Import Contacts Step 3 of 3 Choose tags (optional) 10 Columns found Tags h…" at bounding box center [635, 319] width 1270 height 639
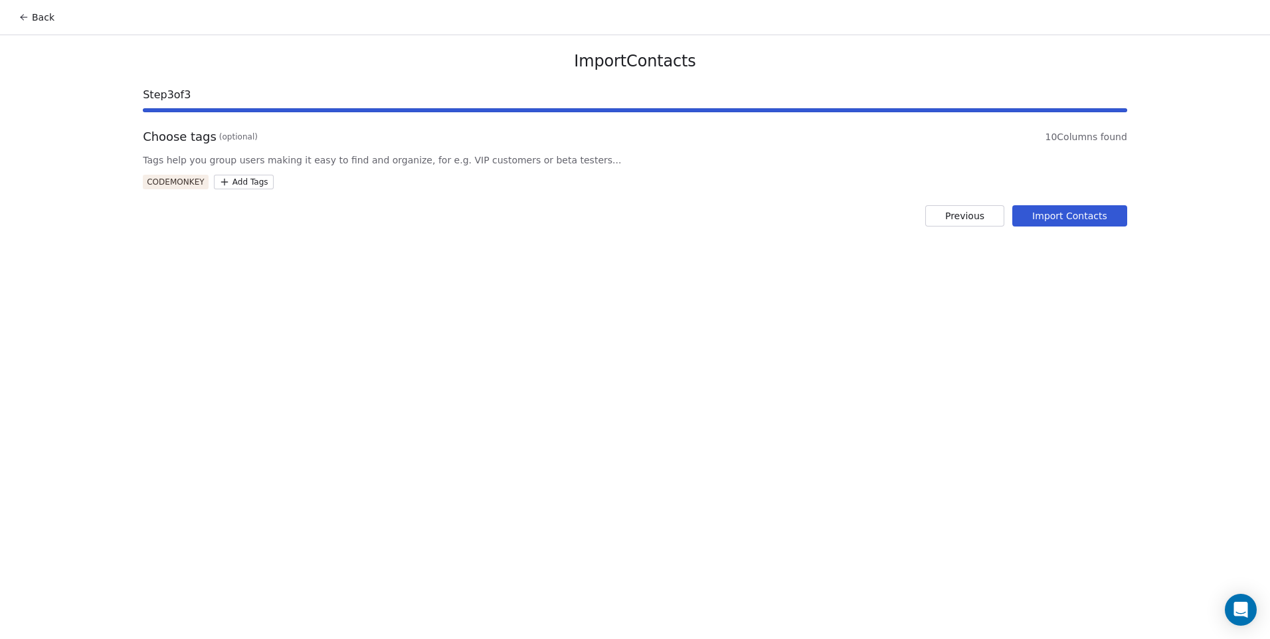
click at [1089, 217] on button "Import Contacts" at bounding box center [1069, 215] width 115 height 21
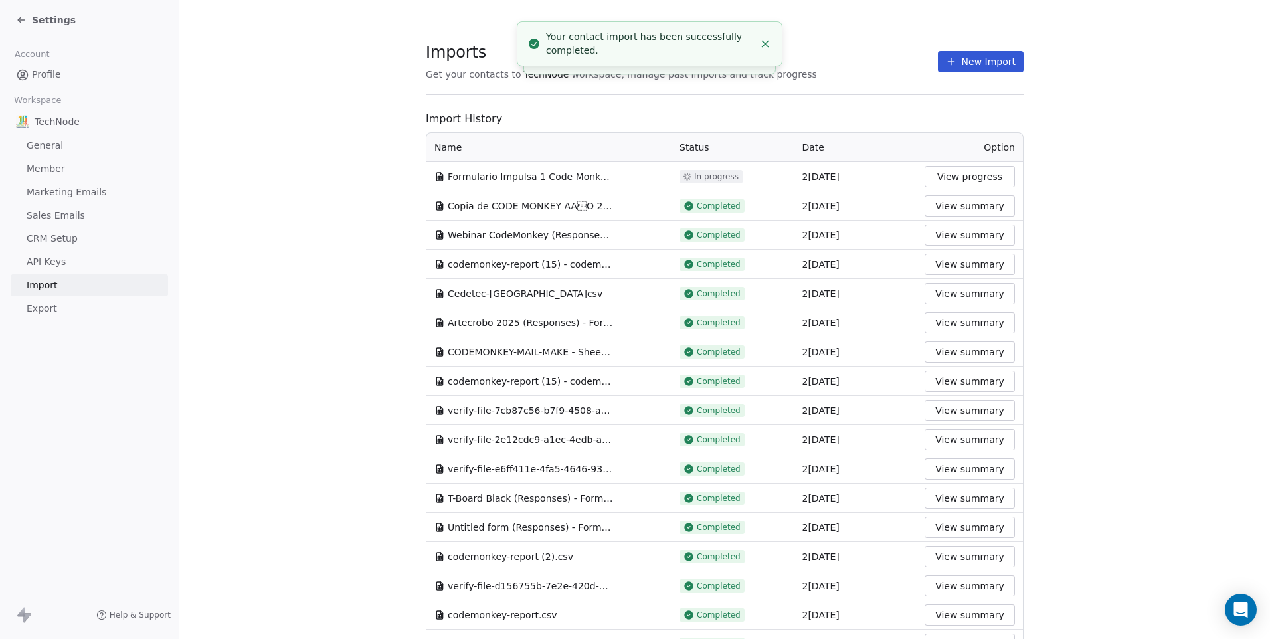
click at [987, 72] on div "Imports Get your contacts to TechNode workspace, manage past imports and track …" at bounding box center [725, 61] width 598 height 23
click at [971, 60] on button "New Import" at bounding box center [981, 61] width 86 height 21
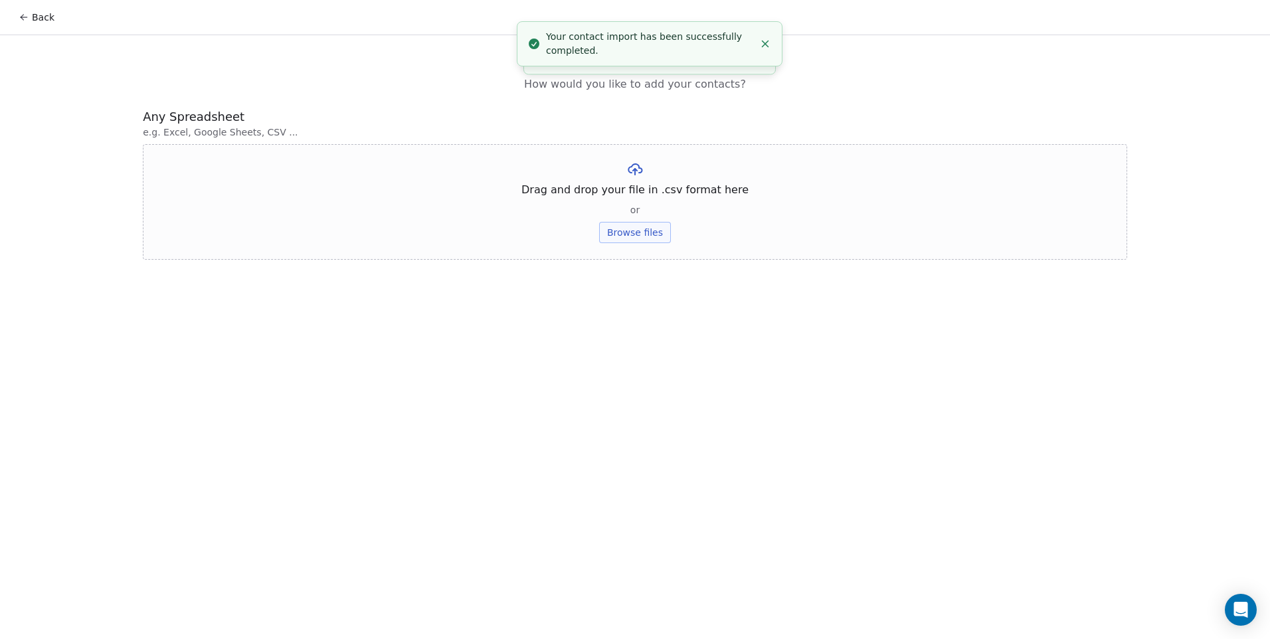
click at [624, 240] on button "Browse files" at bounding box center [635, 232] width 72 height 21
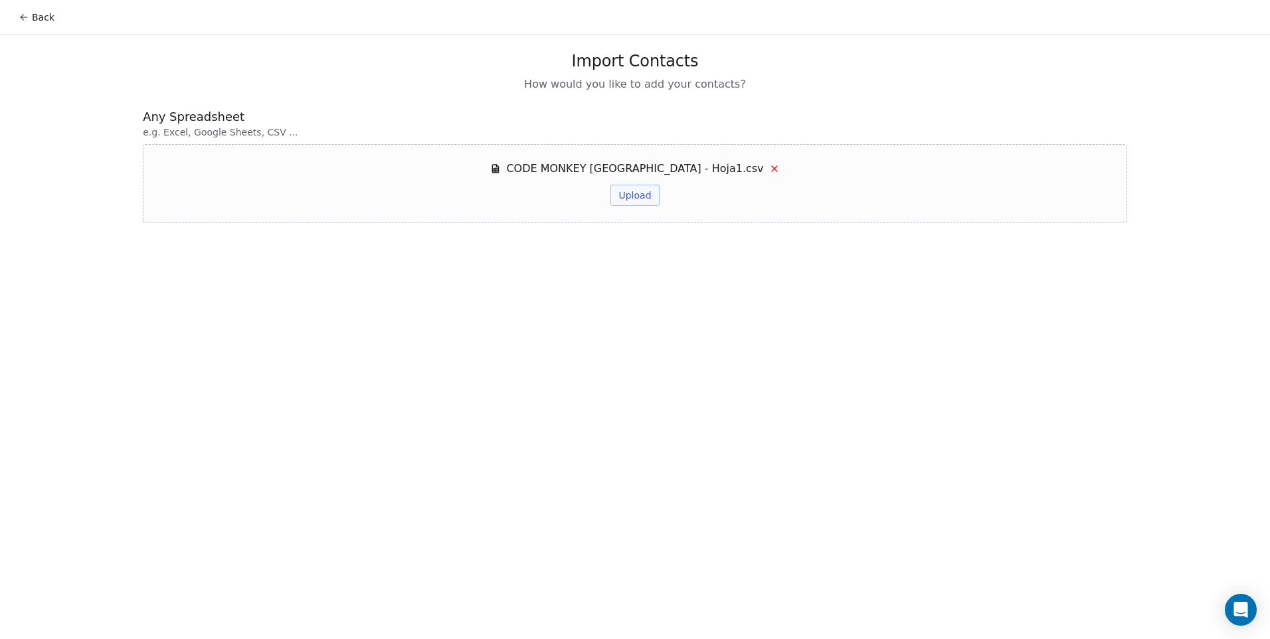
click at [640, 197] on button "Upload" at bounding box center [634, 195] width 48 height 21
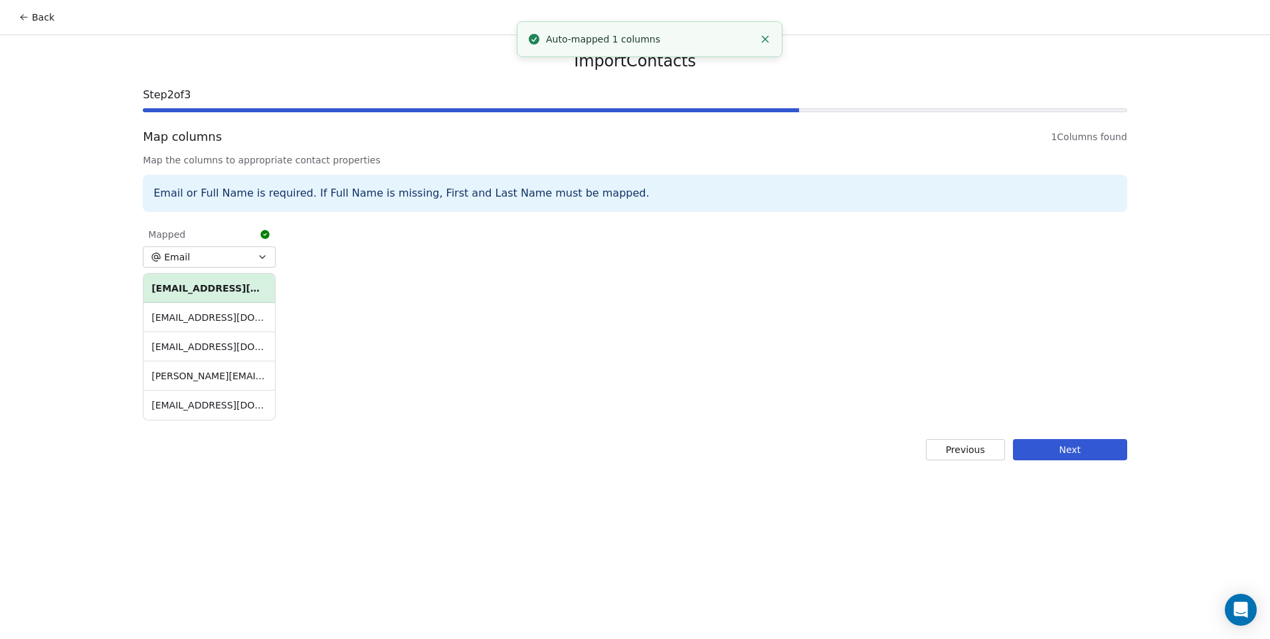
click at [1048, 448] on button "Next" at bounding box center [1070, 449] width 114 height 21
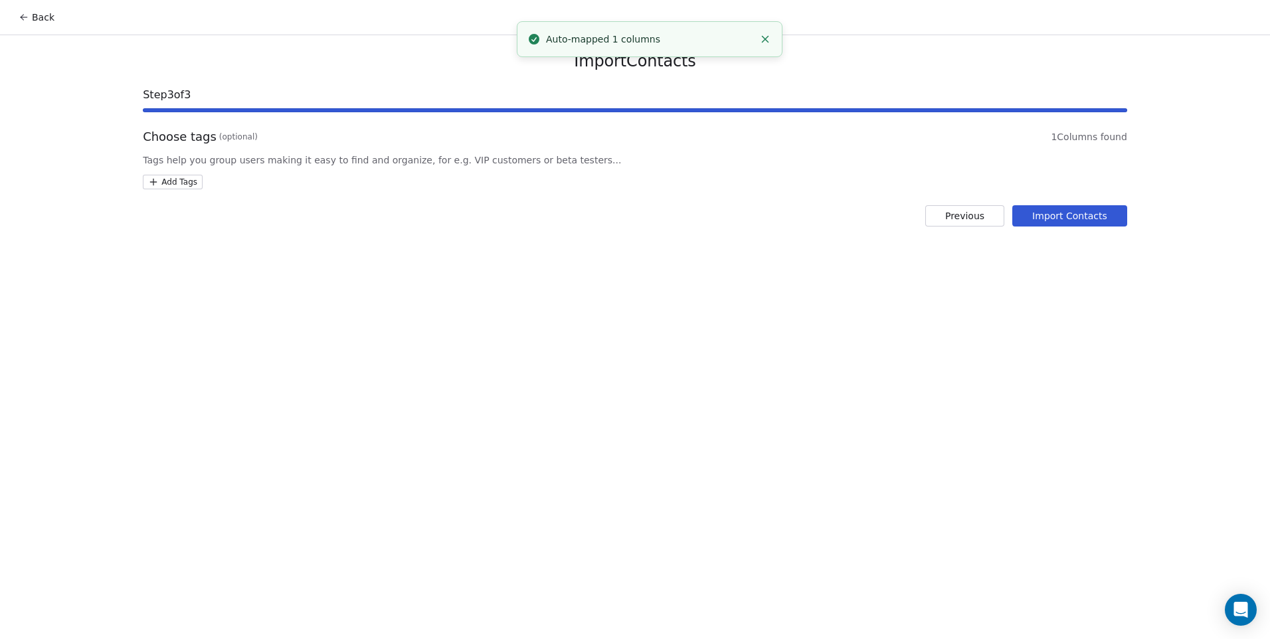
click at [174, 185] on html "Back Import Contacts Step 3 of 3 Choose tags (optional) 1 Columns found Tags he…" at bounding box center [635, 319] width 1270 height 639
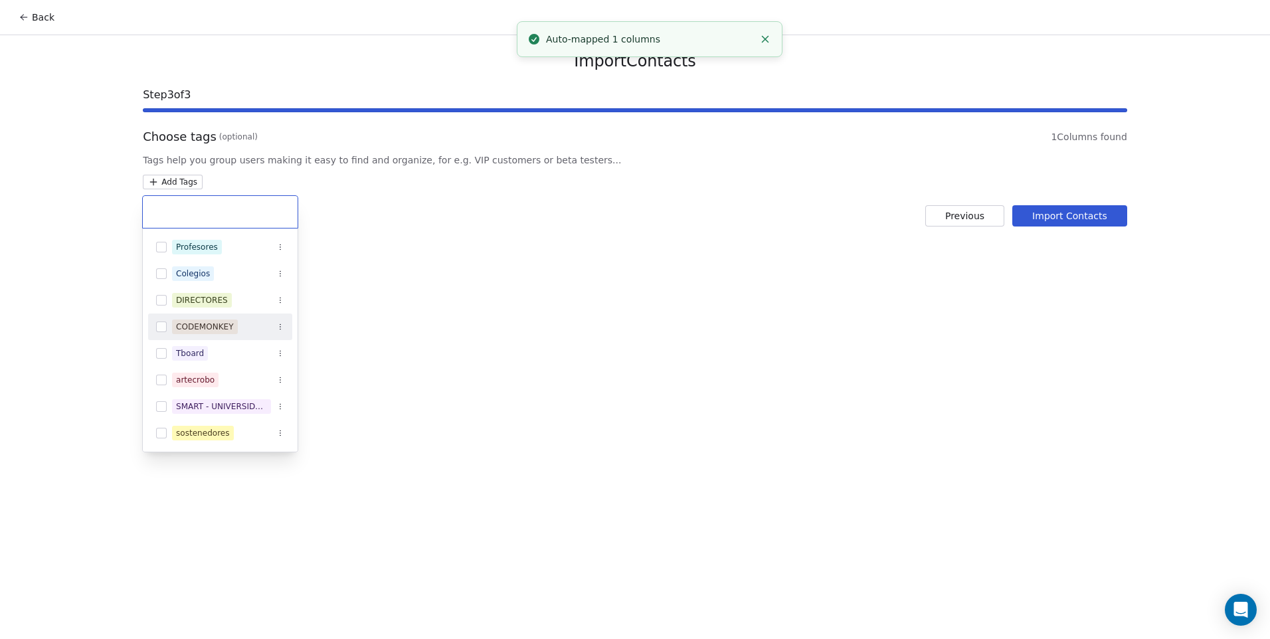
click at [224, 327] on div "CODEMONKEY" at bounding box center [205, 327] width 58 height 12
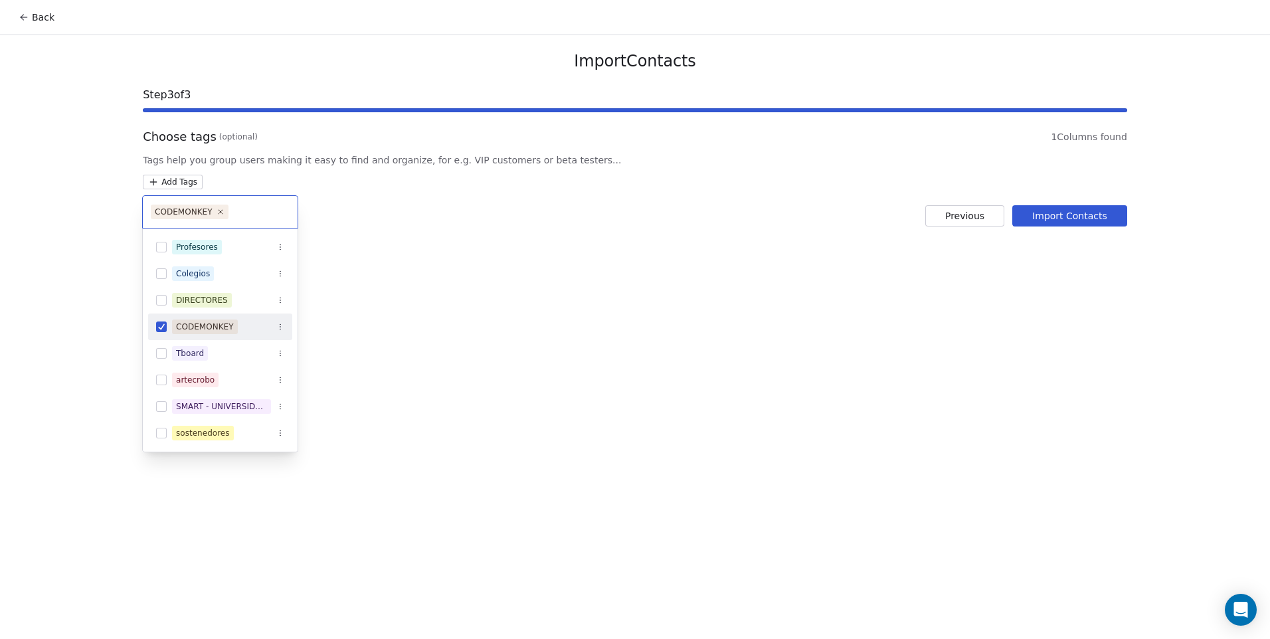
click at [728, 331] on html "Back Import Contacts Step 3 of 3 Choose tags (optional) 1 Columns found Tags he…" at bounding box center [635, 319] width 1270 height 639
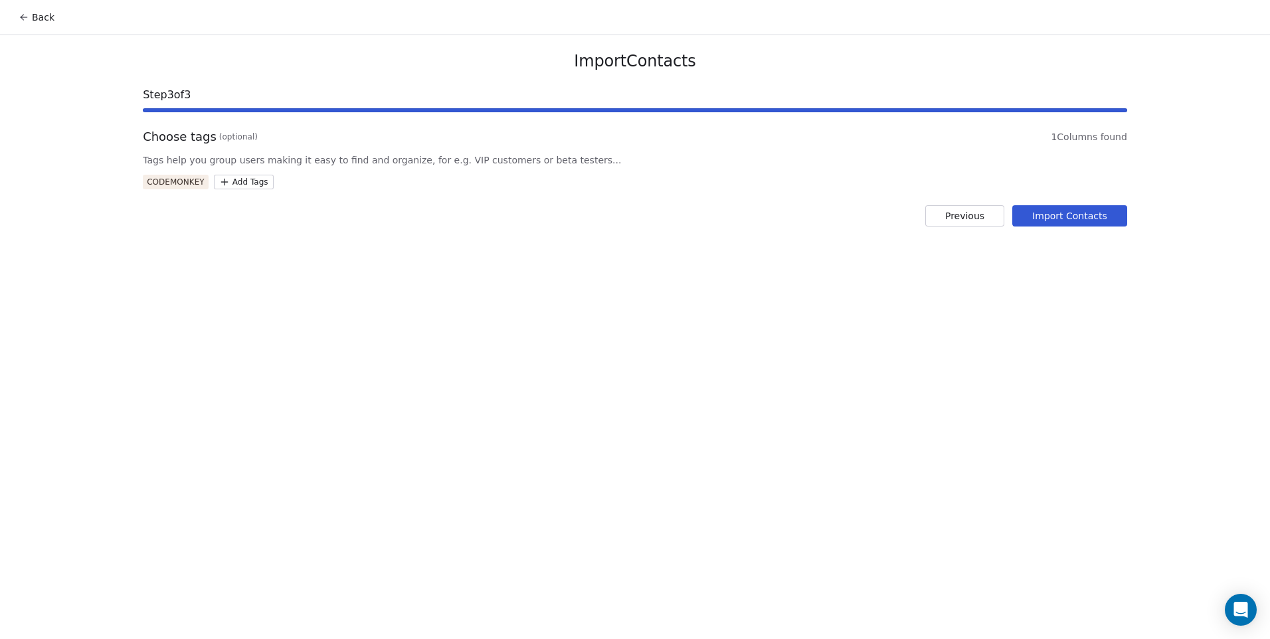
click at [1062, 210] on button "Import Contacts" at bounding box center [1069, 215] width 115 height 21
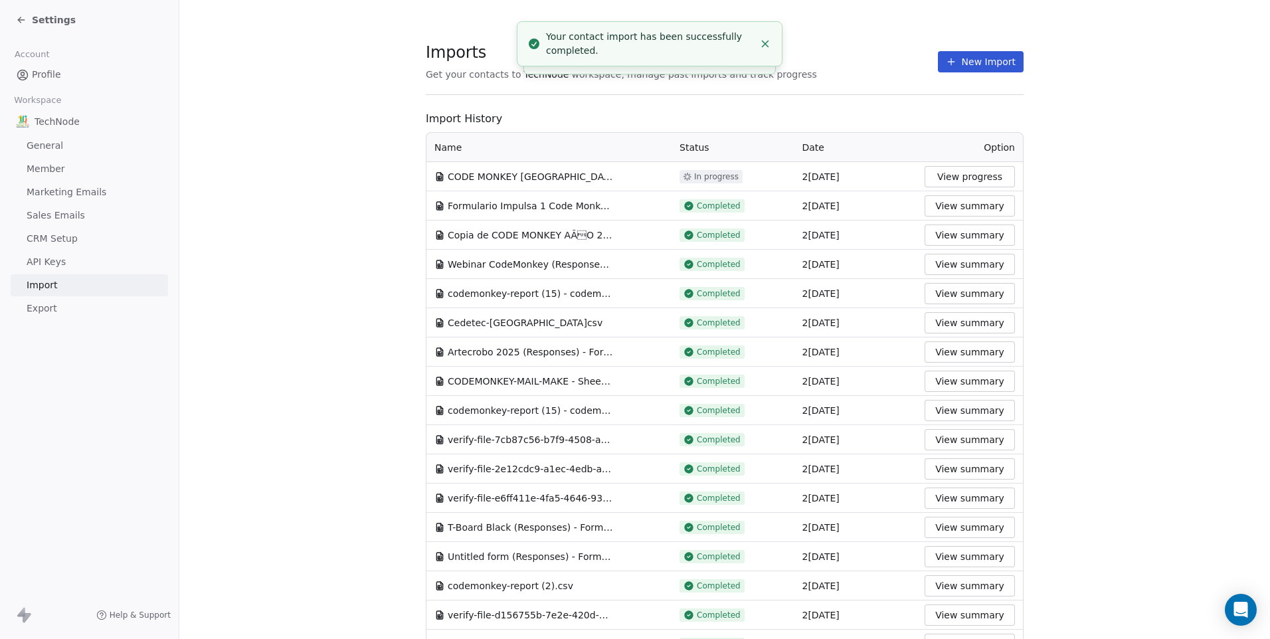
click at [956, 68] on button "New Import" at bounding box center [981, 61] width 86 height 21
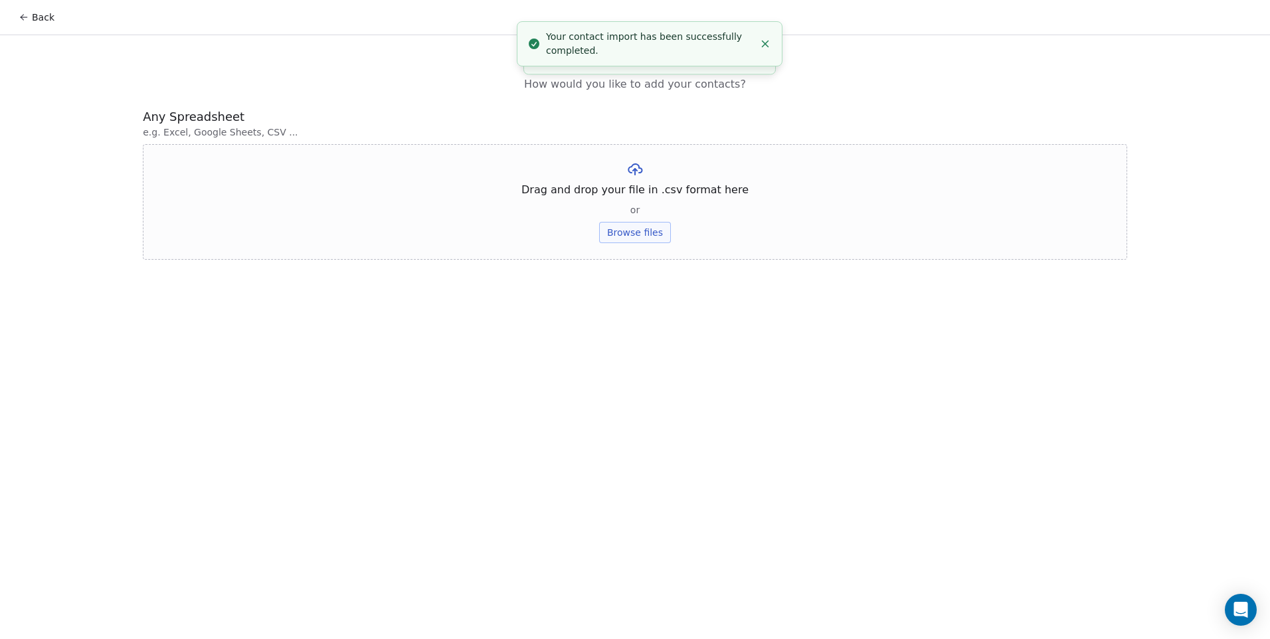
click at [633, 226] on button "Browse files" at bounding box center [635, 232] width 72 height 21
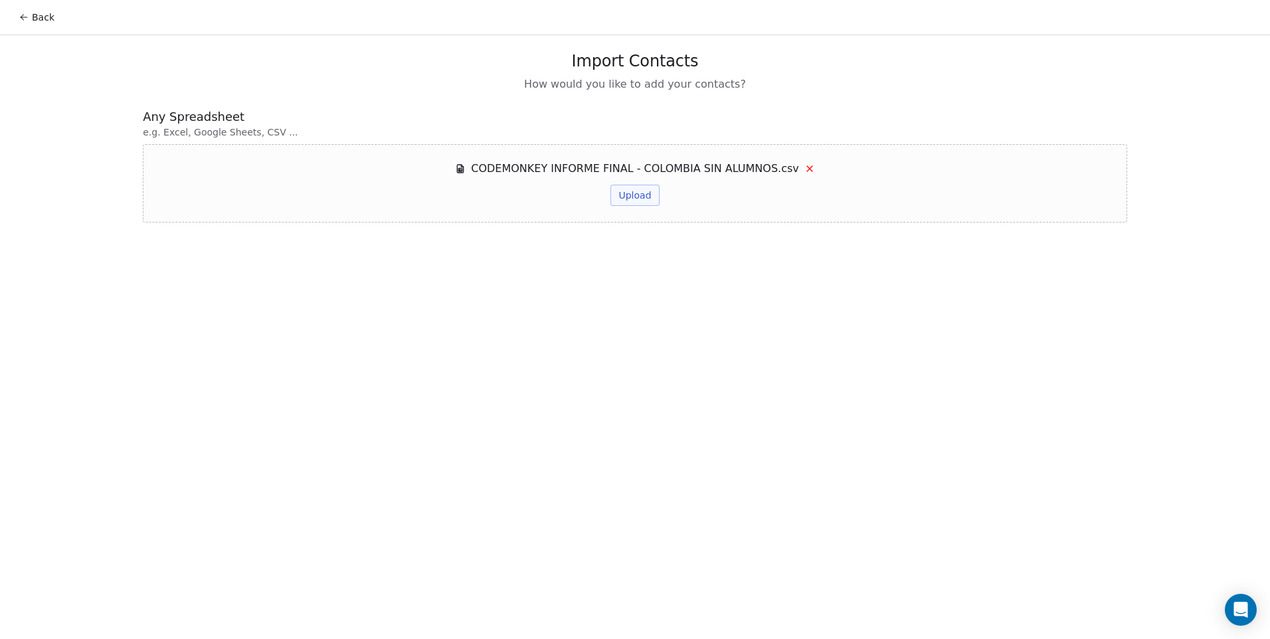
click at [641, 195] on button "Upload" at bounding box center [634, 195] width 48 height 21
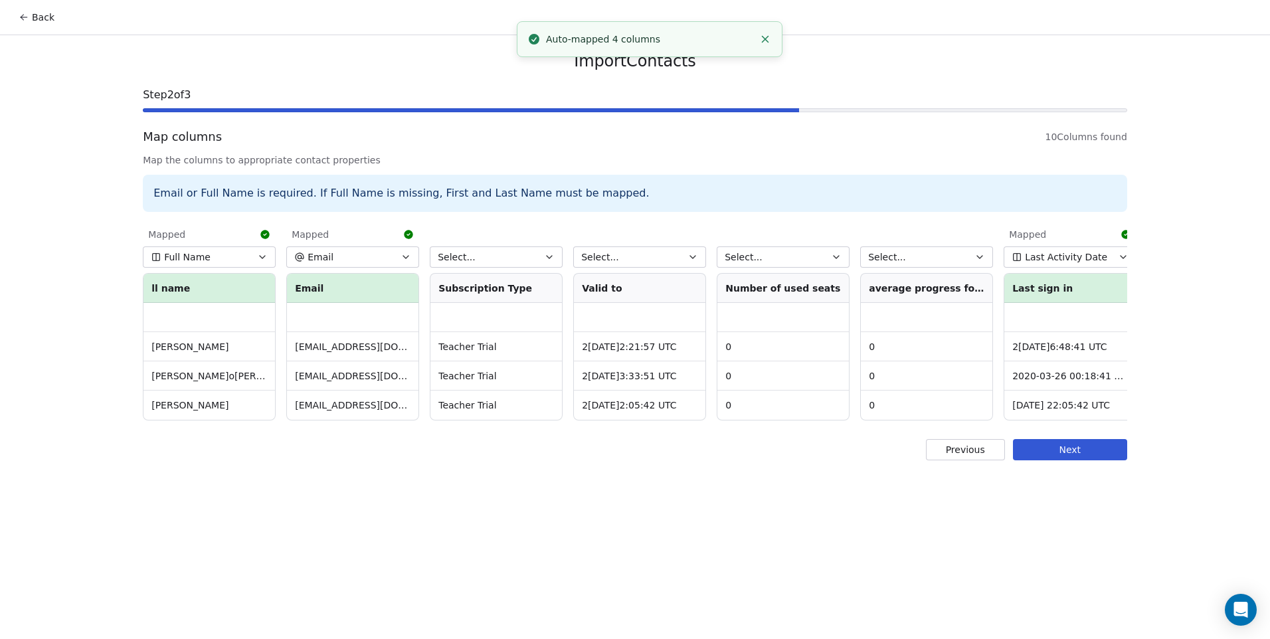
click at [539, 254] on button "Select..." at bounding box center [496, 256] width 133 height 21
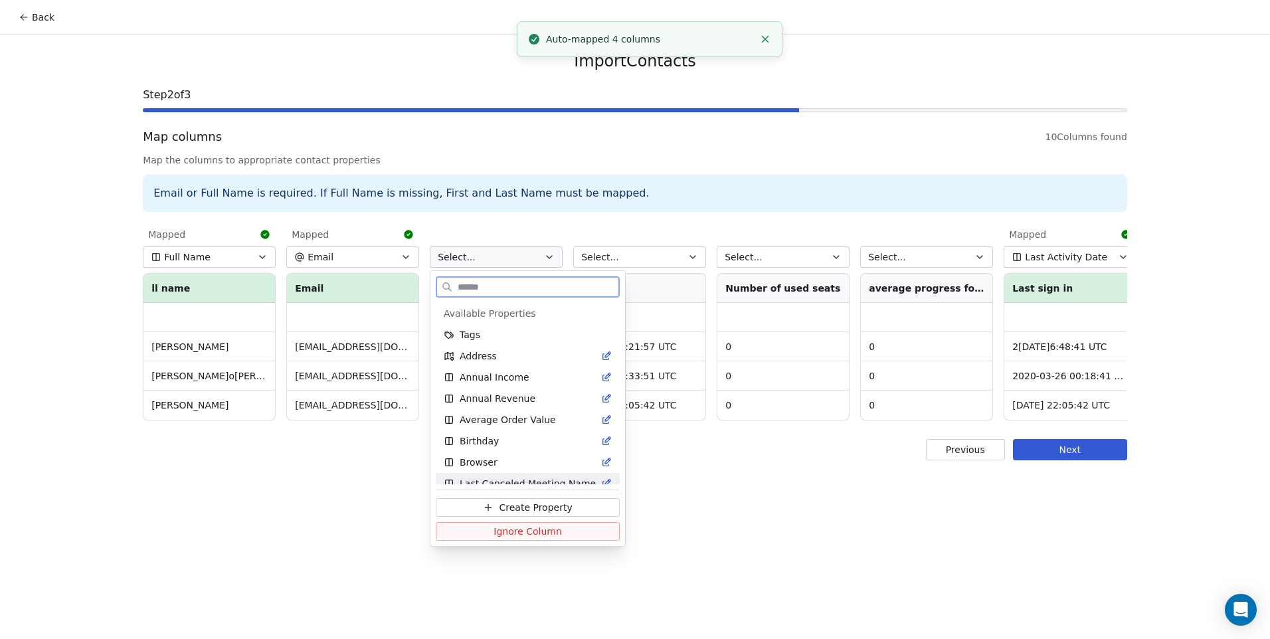
click at [517, 529] on span "Ignore Column" at bounding box center [527, 531] width 68 height 13
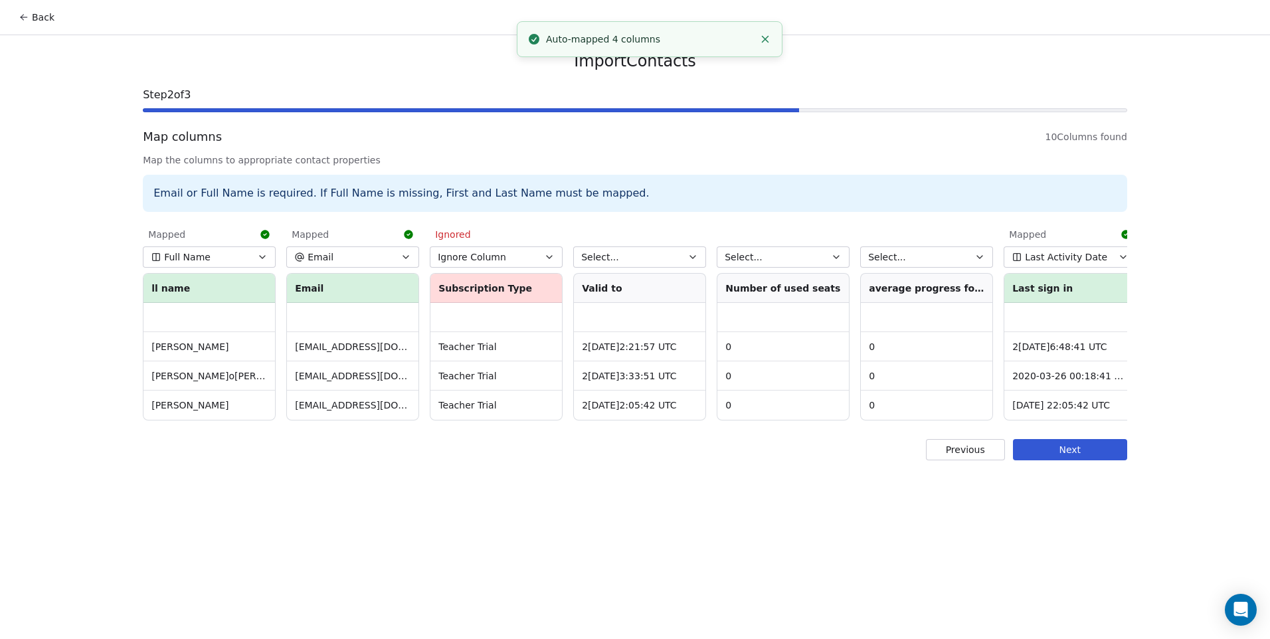
click at [641, 252] on button "Select..." at bounding box center [639, 256] width 133 height 21
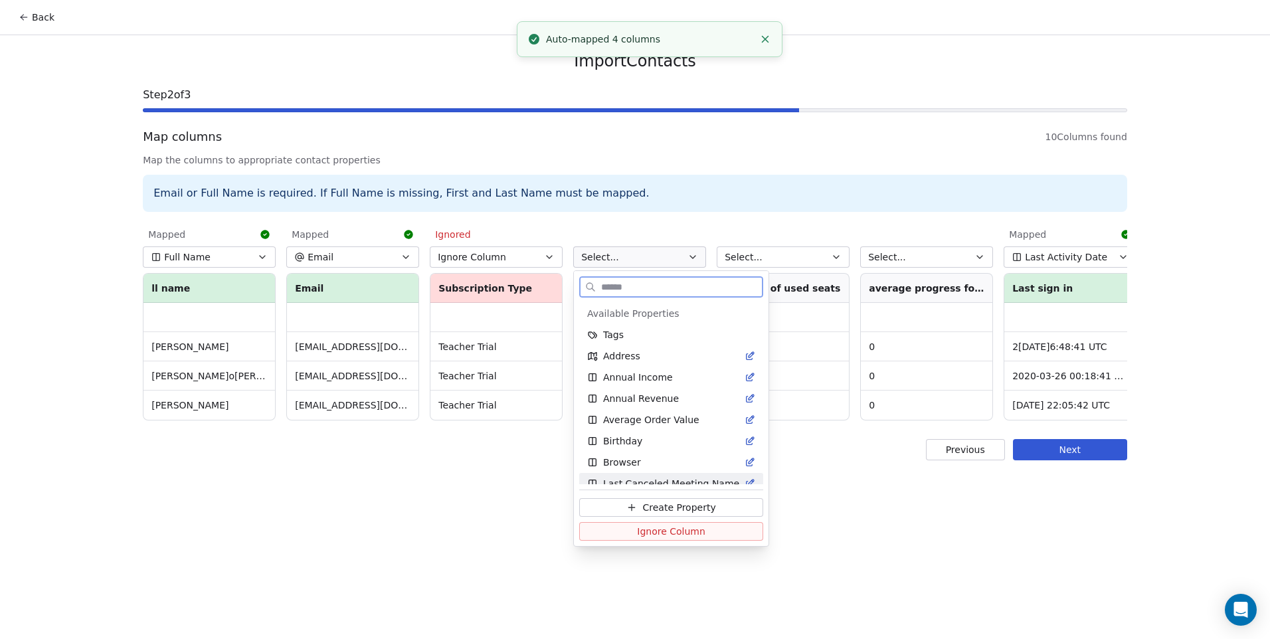
click at [669, 529] on span "Ignore Column" at bounding box center [671, 531] width 68 height 13
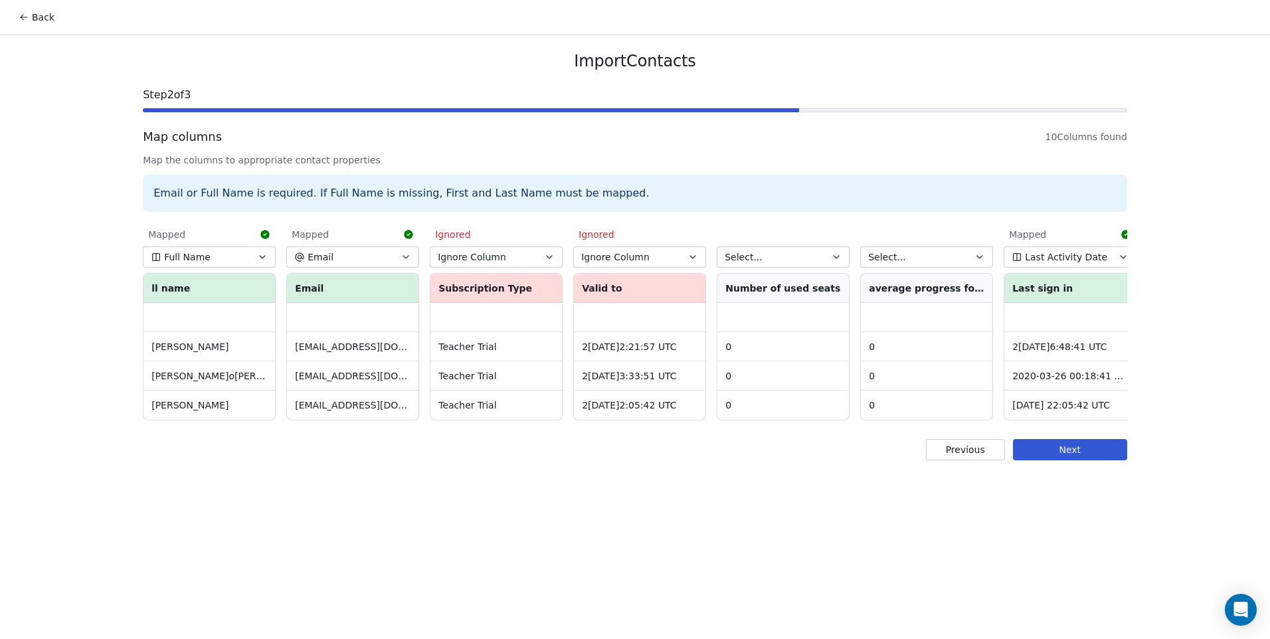
click at [782, 254] on button "Select..." at bounding box center [782, 256] width 133 height 21
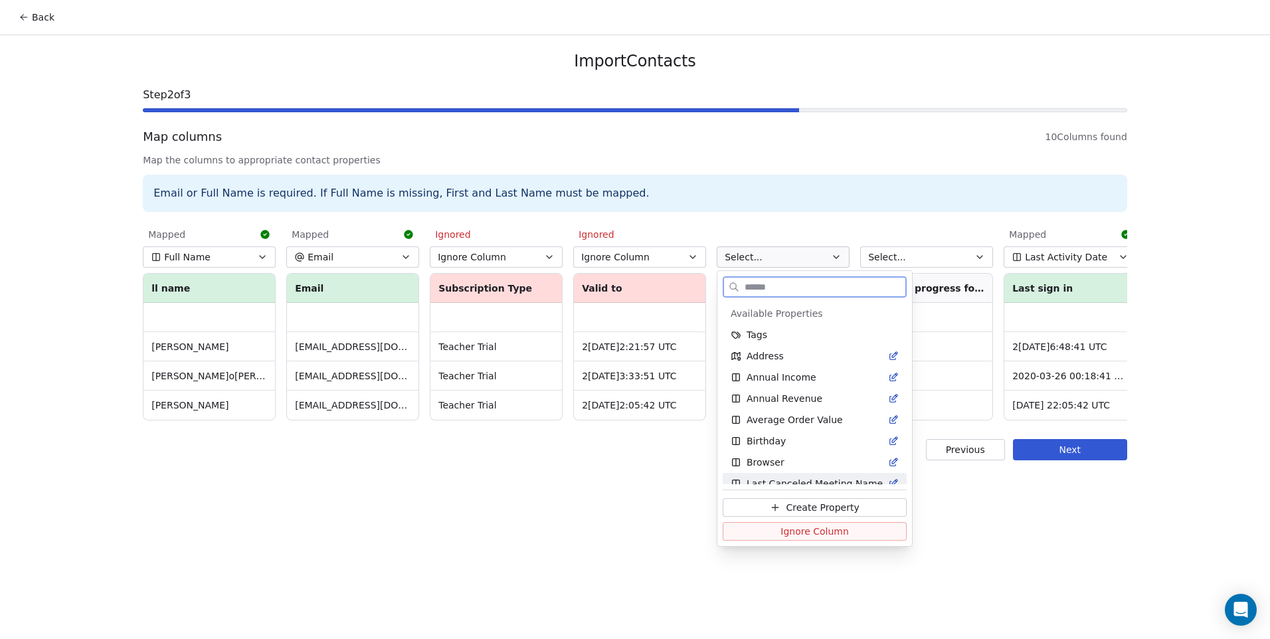
click at [794, 532] on span "Ignore Column" at bounding box center [814, 531] width 68 height 13
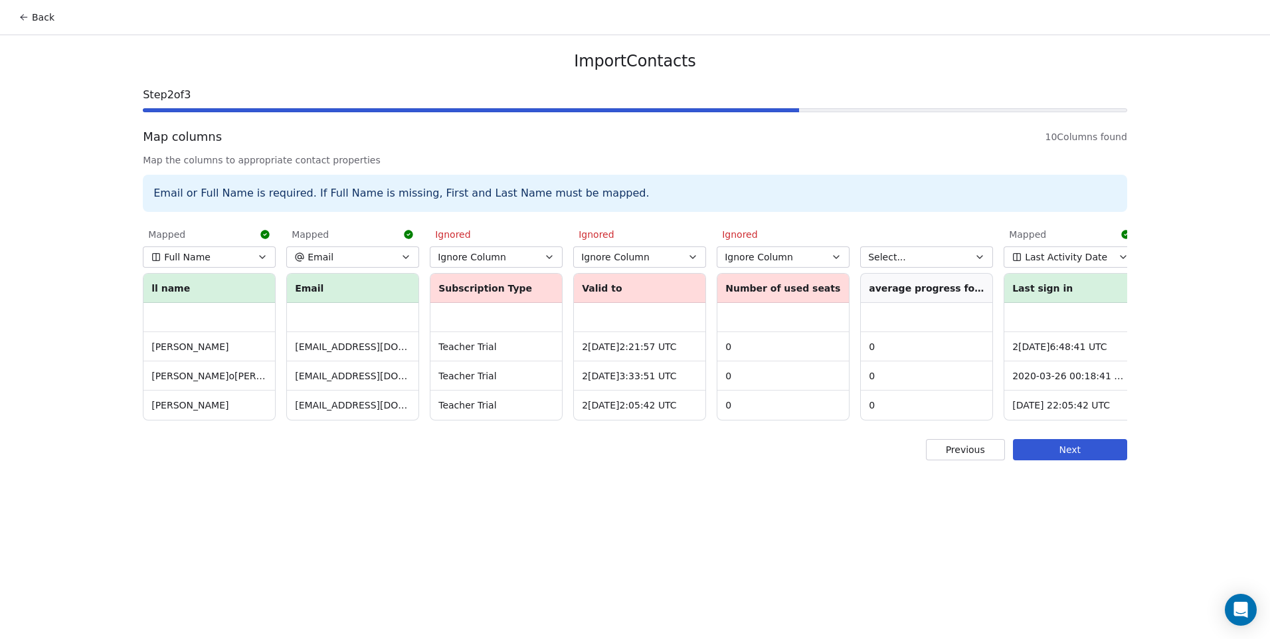
click at [969, 259] on button "Select..." at bounding box center [926, 256] width 133 height 21
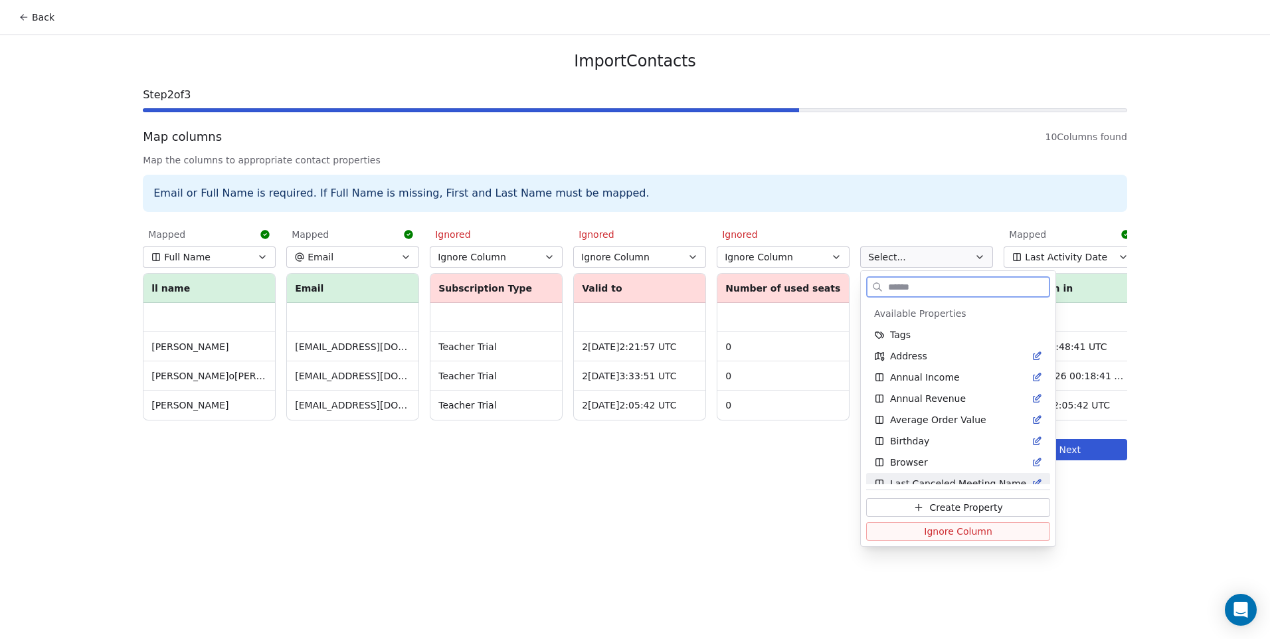
drag, startPoint x: 931, startPoint y: 535, endPoint x: 921, endPoint y: 520, distance: 17.7
click at [931, 532] on span "Ignore Column" at bounding box center [958, 531] width 68 height 13
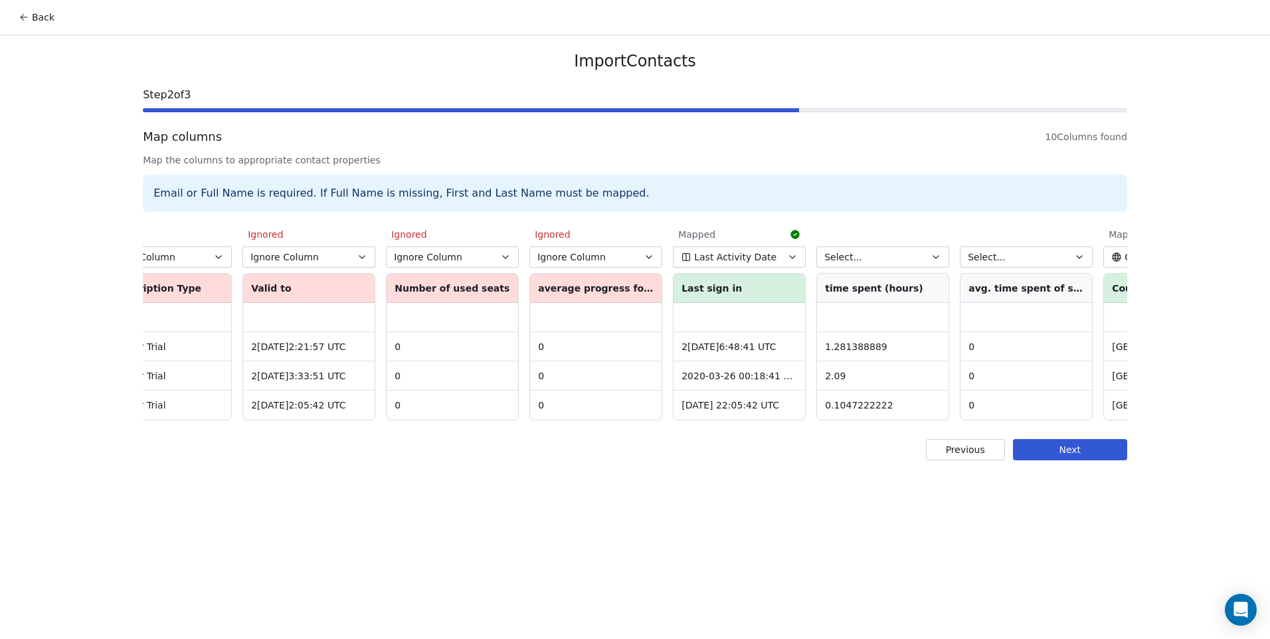
scroll to position [0, 440]
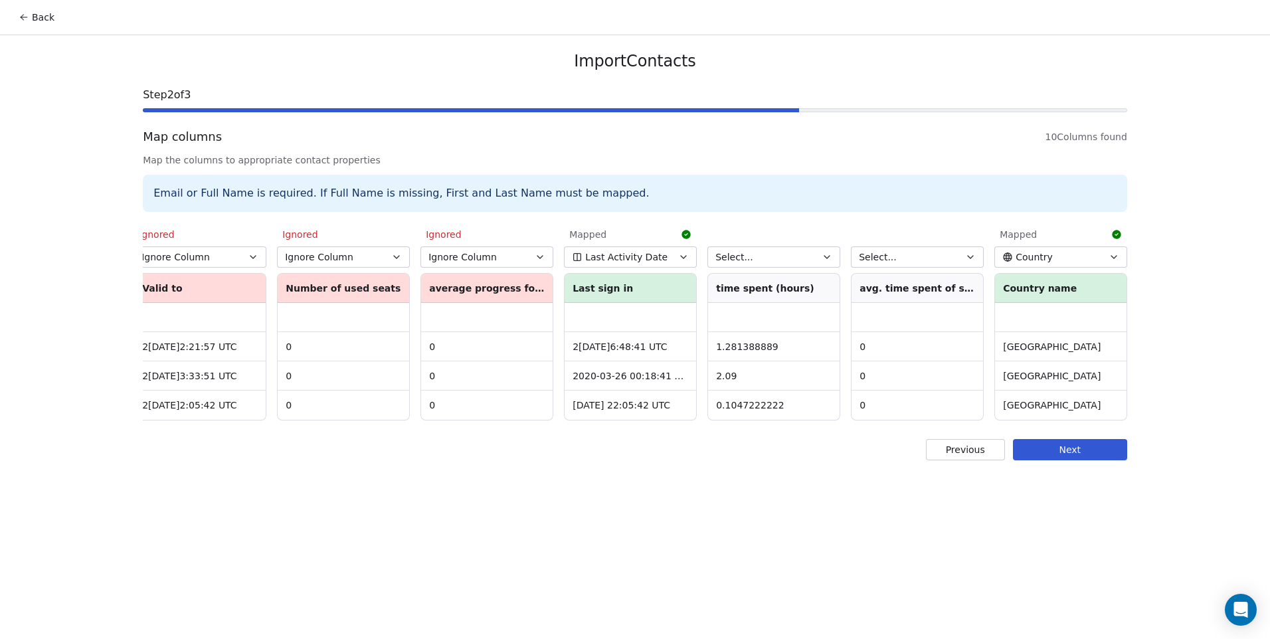
click at [813, 270] on div "Select... time spent (hours) 1.281388889 2.09 0.1047222222" at bounding box center [773, 321] width 133 height 198
click at [797, 249] on button "Select..." at bounding box center [773, 256] width 133 height 21
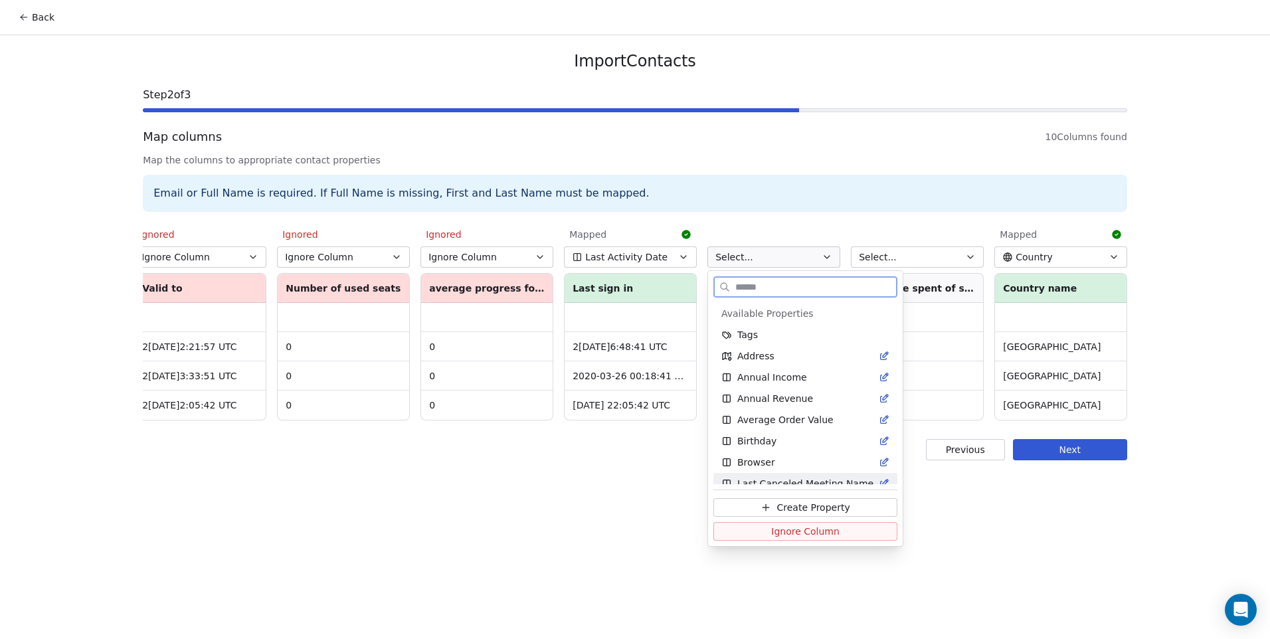
drag, startPoint x: 822, startPoint y: 527, endPoint x: 884, endPoint y: 385, distance: 154.6
click at [821, 527] on span "Ignore Column" at bounding box center [805, 531] width 68 height 13
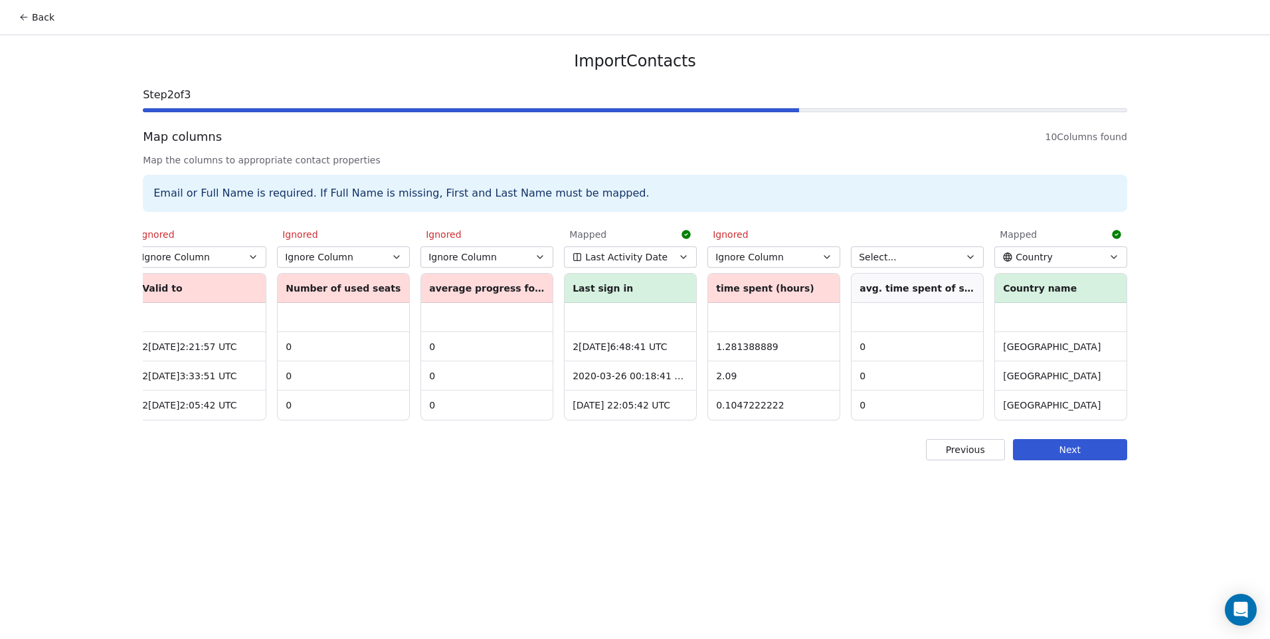
click at [888, 255] on span "Select..." at bounding box center [878, 256] width 38 height 13
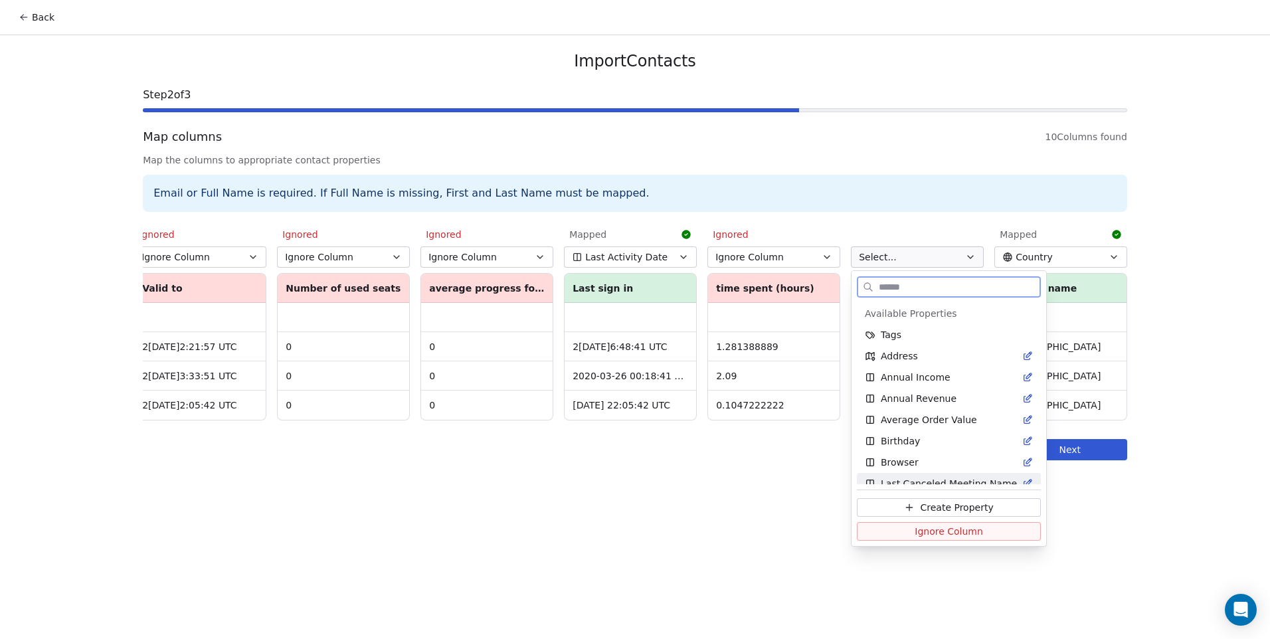
click at [942, 536] on span "Ignore Column" at bounding box center [948, 531] width 68 height 13
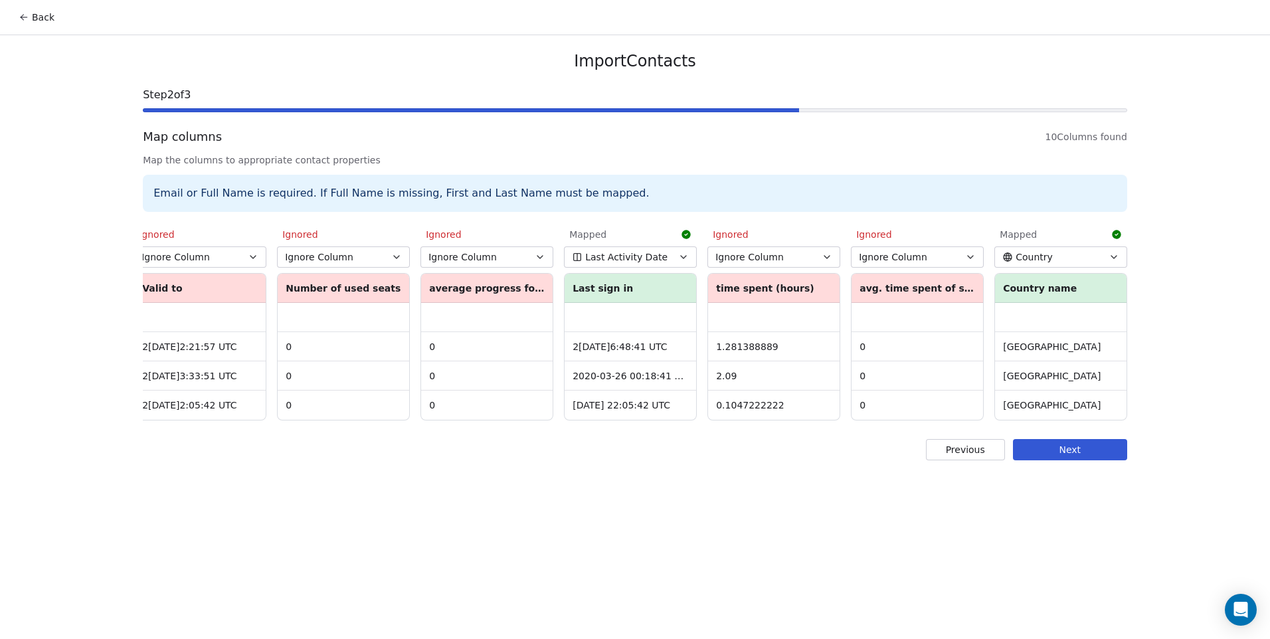
click at [1072, 455] on button "Next" at bounding box center [1070, 449] width 114 height 21
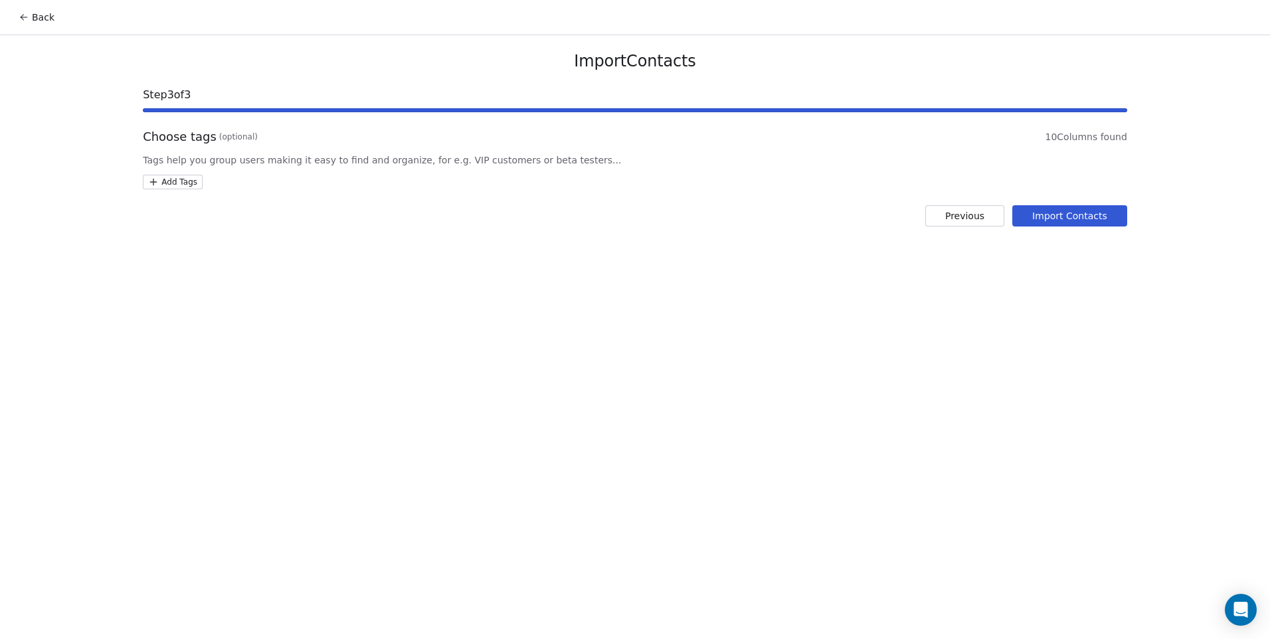
click at [155, 173] on div "Choose tags (optional) 10 Columns found Tags help you group users making it eas…" at bounding box center [635, 158] width 984 height 61
click at [164, 183] on html "Back Import Contacts Step 3 of 3 Choose tags (optional) 10 Columns found Tags h…" at bounding box center [635, 319] width 1270 height 639
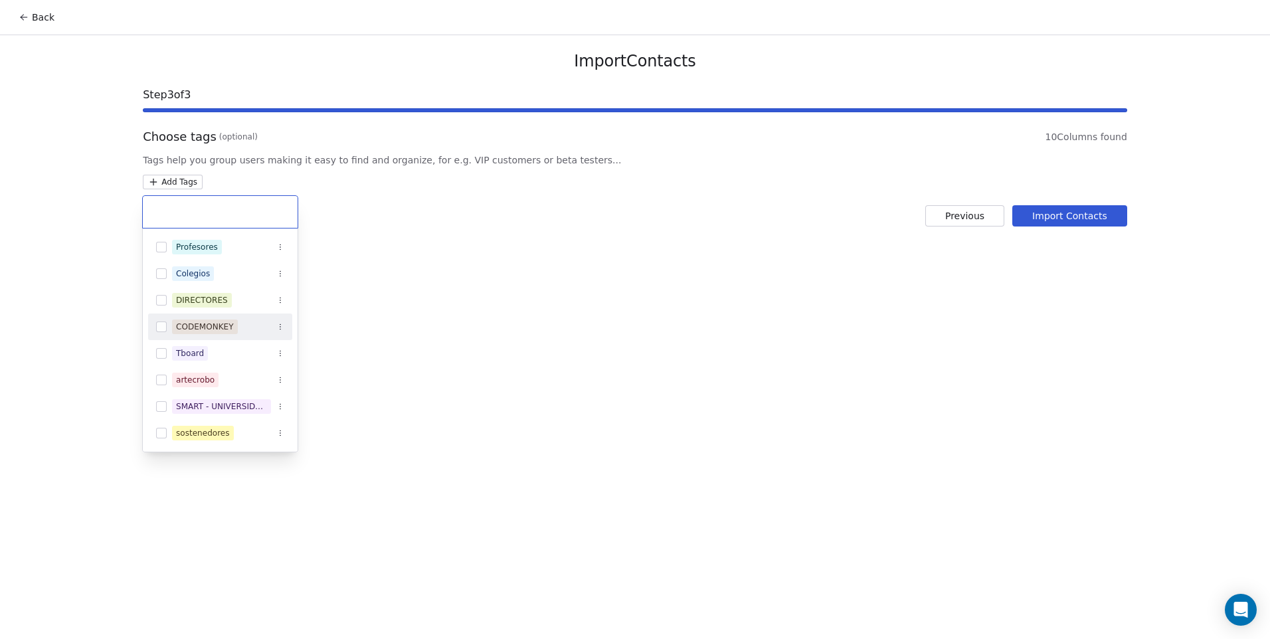
click at [238, 329] on div "CODEMONKEY" at bounding box center [228, 326] width 112 height 15
click at [499, 320] on html "Back Import Contacts Step 3 of 3 Choose tags (optional) 10 Columns found Tags h…" at bounding box center [635, 319] width 1270 height 639
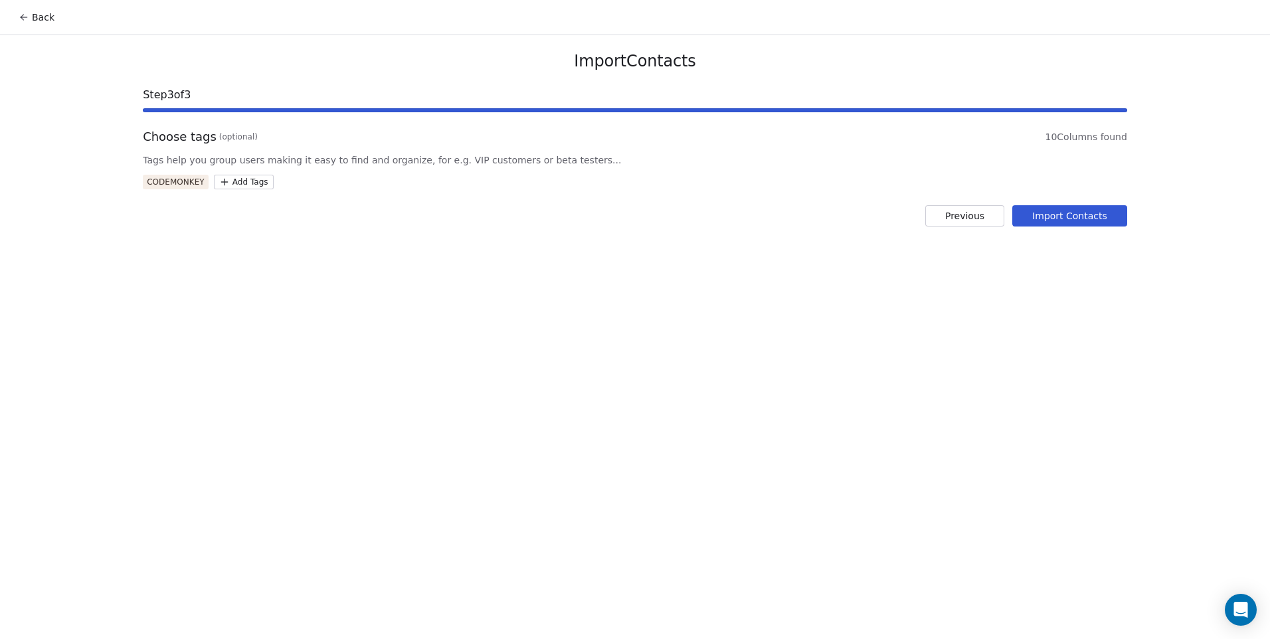
click at [1033, 216] on button "Import Contacts" at bounding box center [1069, 215] width 115 height 21
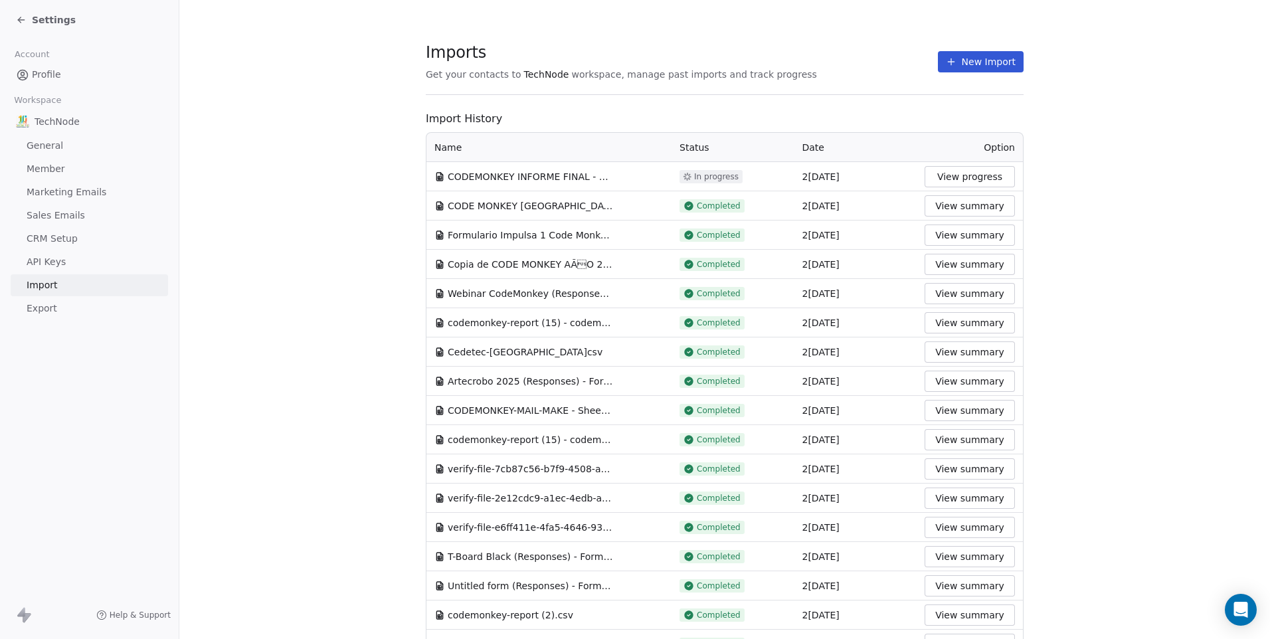
click at [59, 14] on span "Settings" at bounding box center [54, 19] width 44 height 13
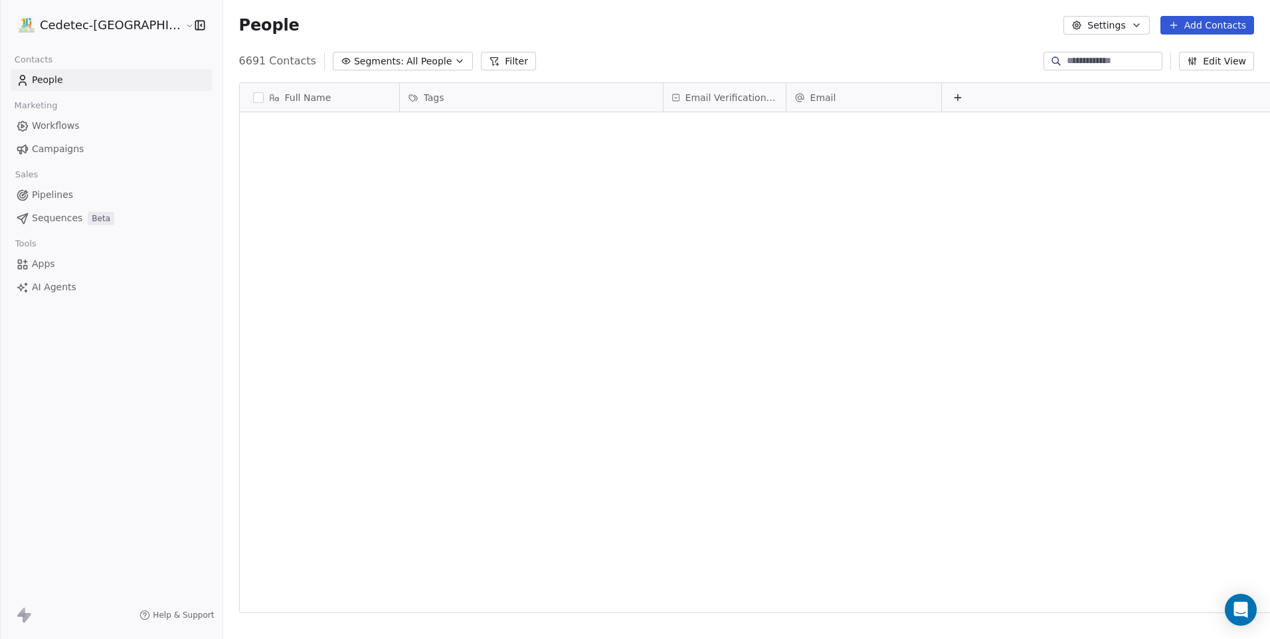
scroll to position [552, 1080]
